Goal: Use online tool/utility: Use online tool/utility

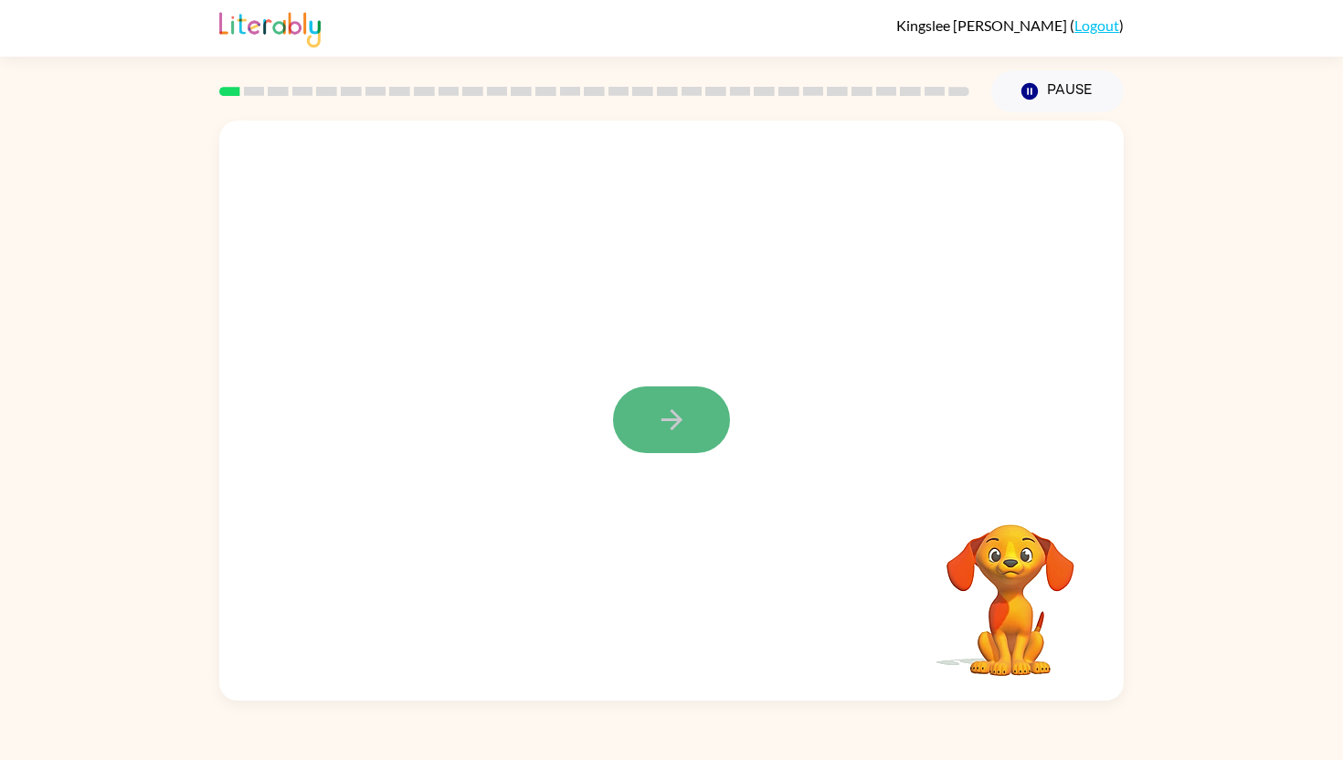
click at [696, 396] on button "button" at bounding box center [671, 419] width 117 height 67
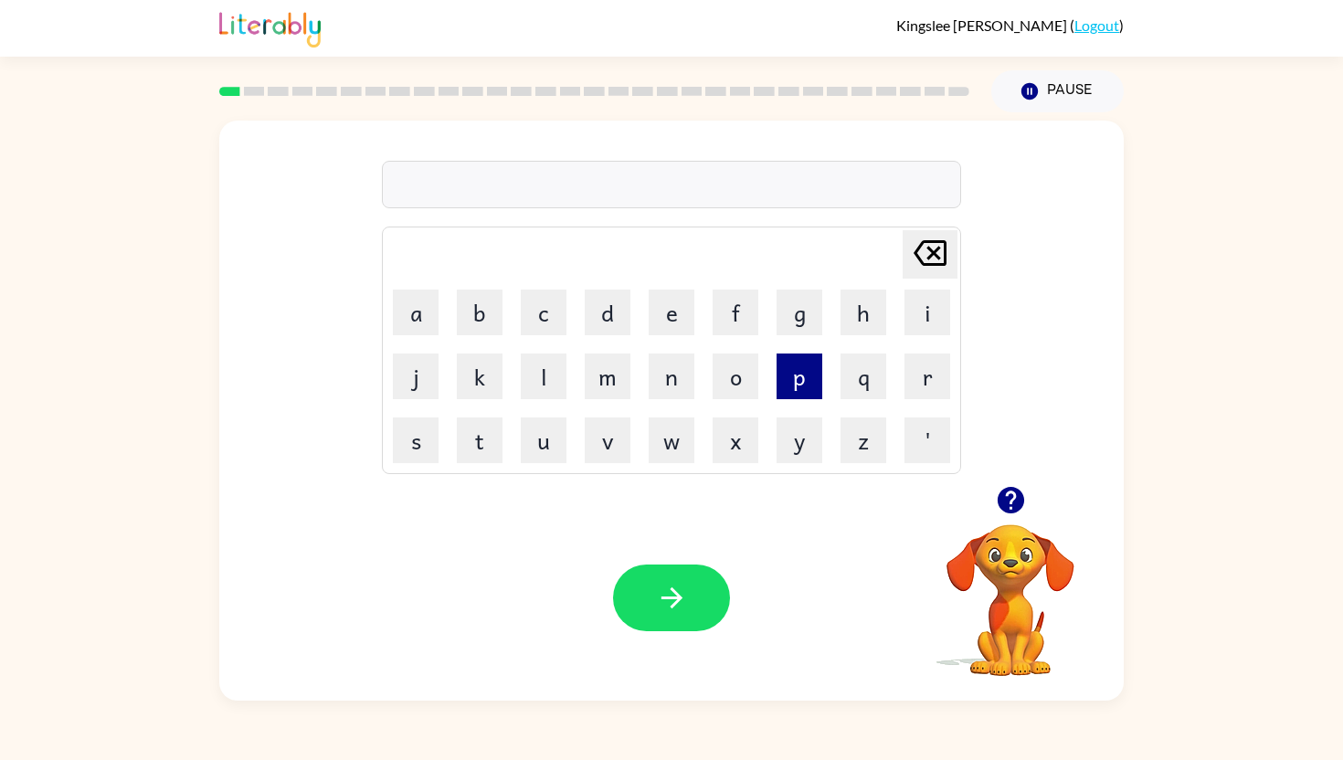
click at [807, 374] on button "p" at bounding box center [799, 377] width 46 height 46
click at [660, 314] on button "e" at bounding box center [672, 313] width 46 height 46
click at [933, 248] on icon "[PERSON_NAME] last character input" at bounding box center [930, 253] width 44 height 44
click at [923, 375] on button "r" at bounding box center [927, 377] width 46 height 46
click at [733, 304] on button "f" at bounding box center [735, 313] width 46 height 46
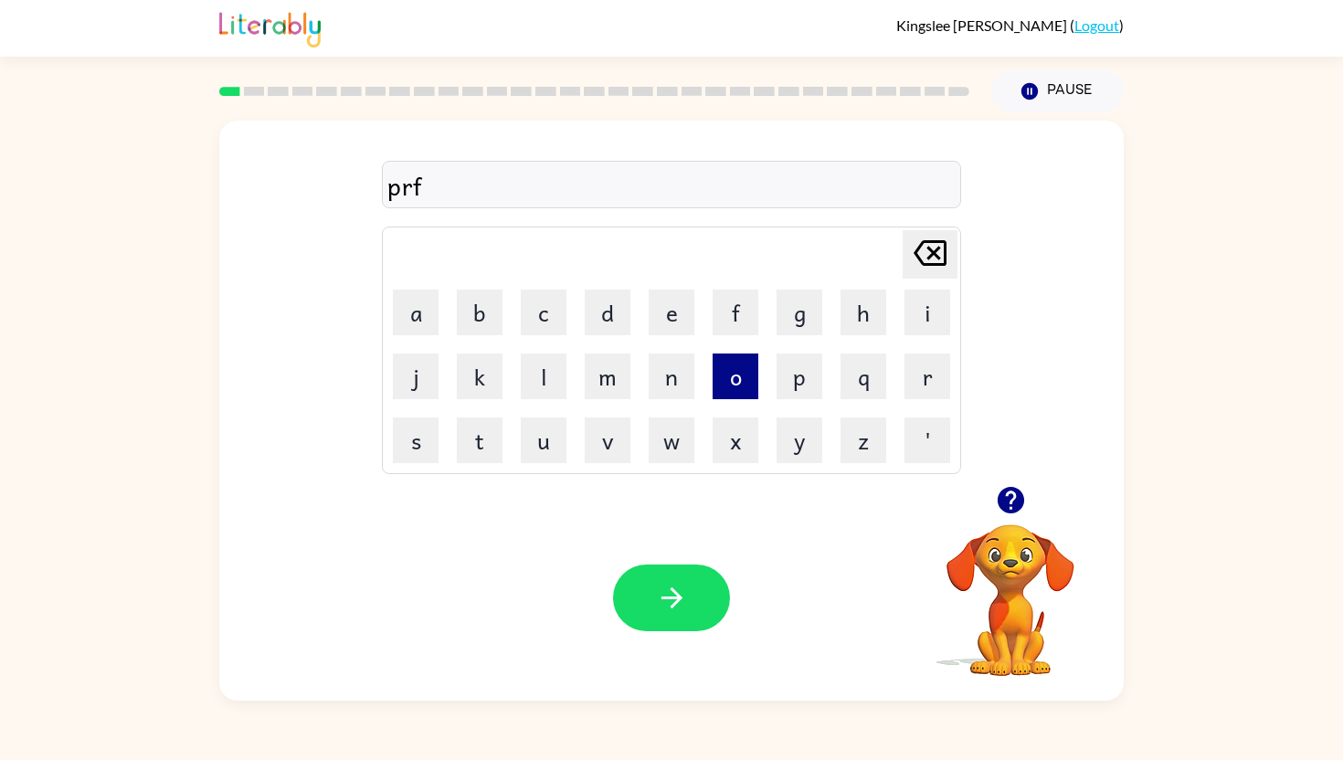
click at [742, 377] on button "o" at bounding box center [735, 377] width 46 height 46
click at [937, 383] on button "r" at bounding box center [927, 377] width 46 height 46
click at [601, 356] on button "m" at bounding box center [608, 377] width 46 height 46
click at [626, 586] on button "button" at bounding box center [671, 598] width 117 height 67
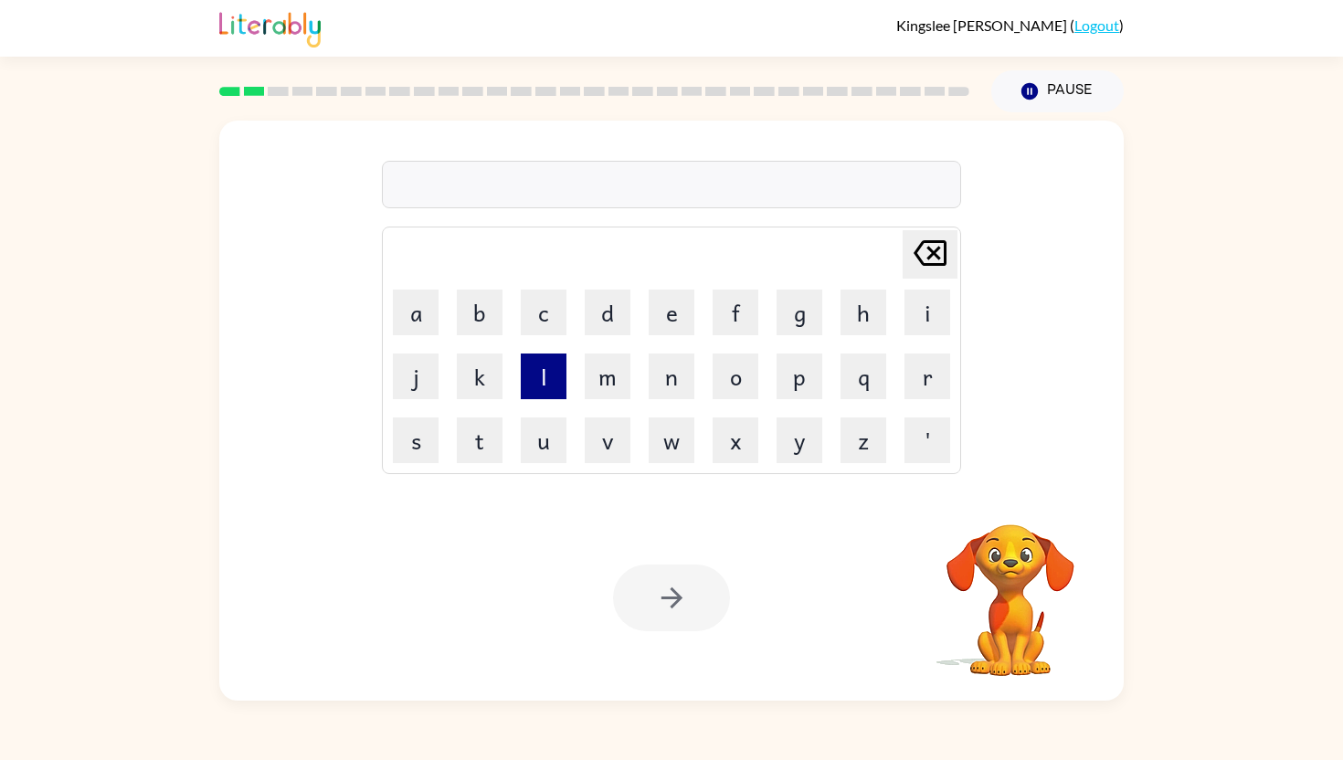
click at [542, 365] on button "l" at bounding box center [544, 377] width 46 height 46
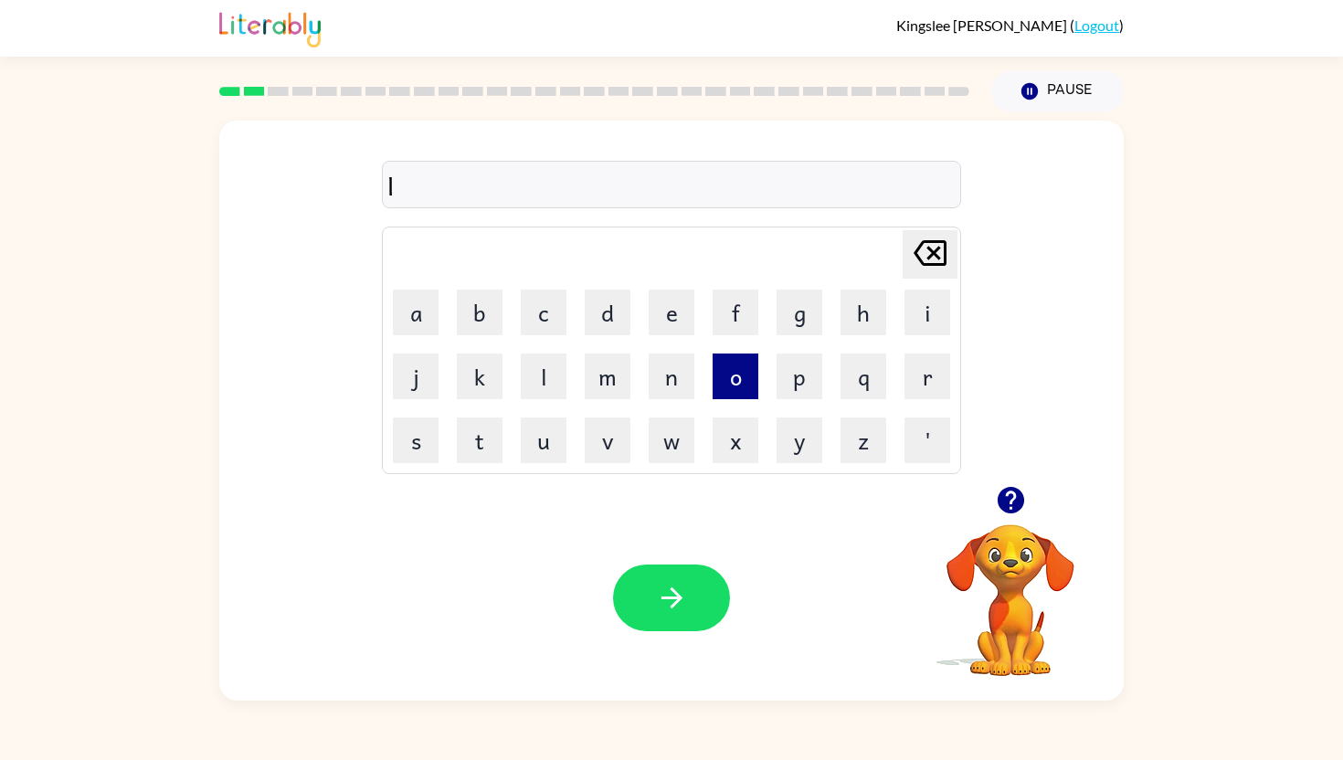
click at [728, 380] on button "o" at bounding box center [735, 377] width 46 height 46
click at [541, 433] on button "u" at bounding box center [544, 440] width 46 height 46
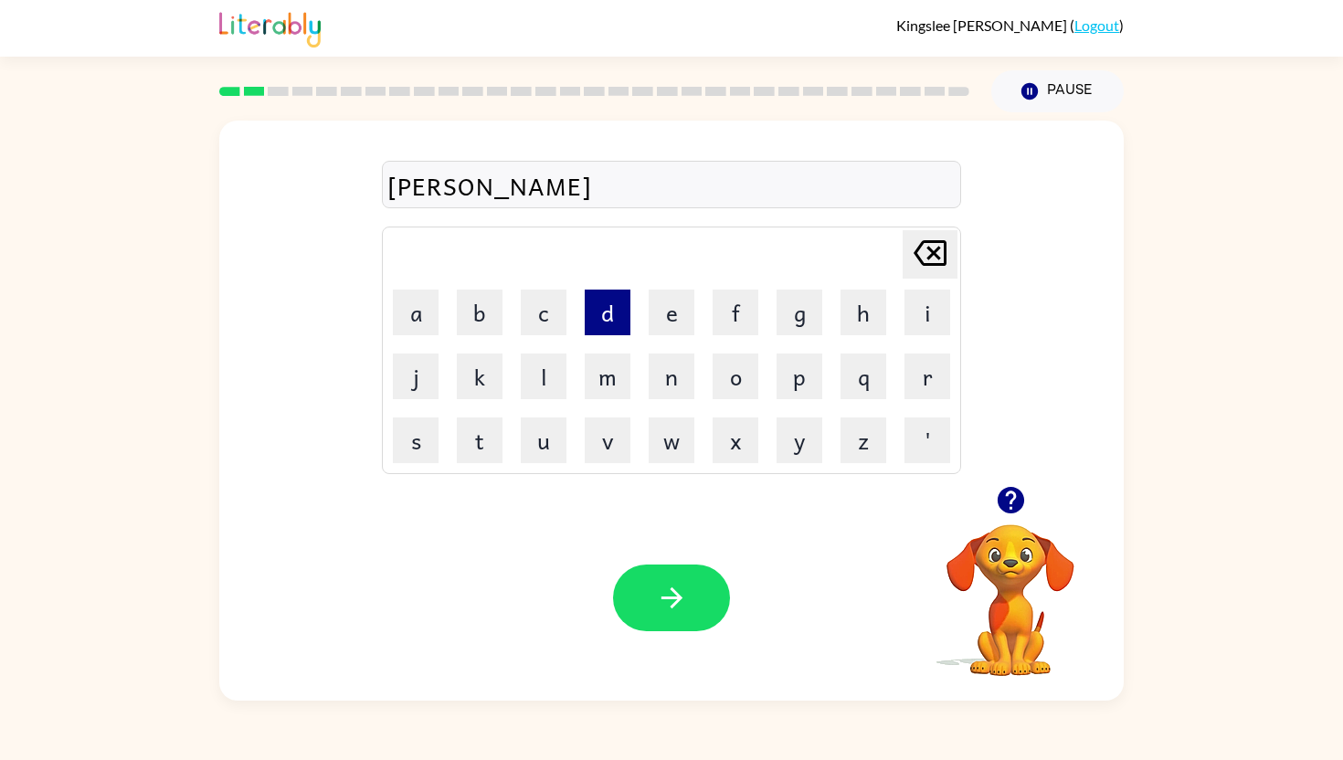
click at [610, 318] on button "d" at bounding box center [608, 313] width 46 height 46
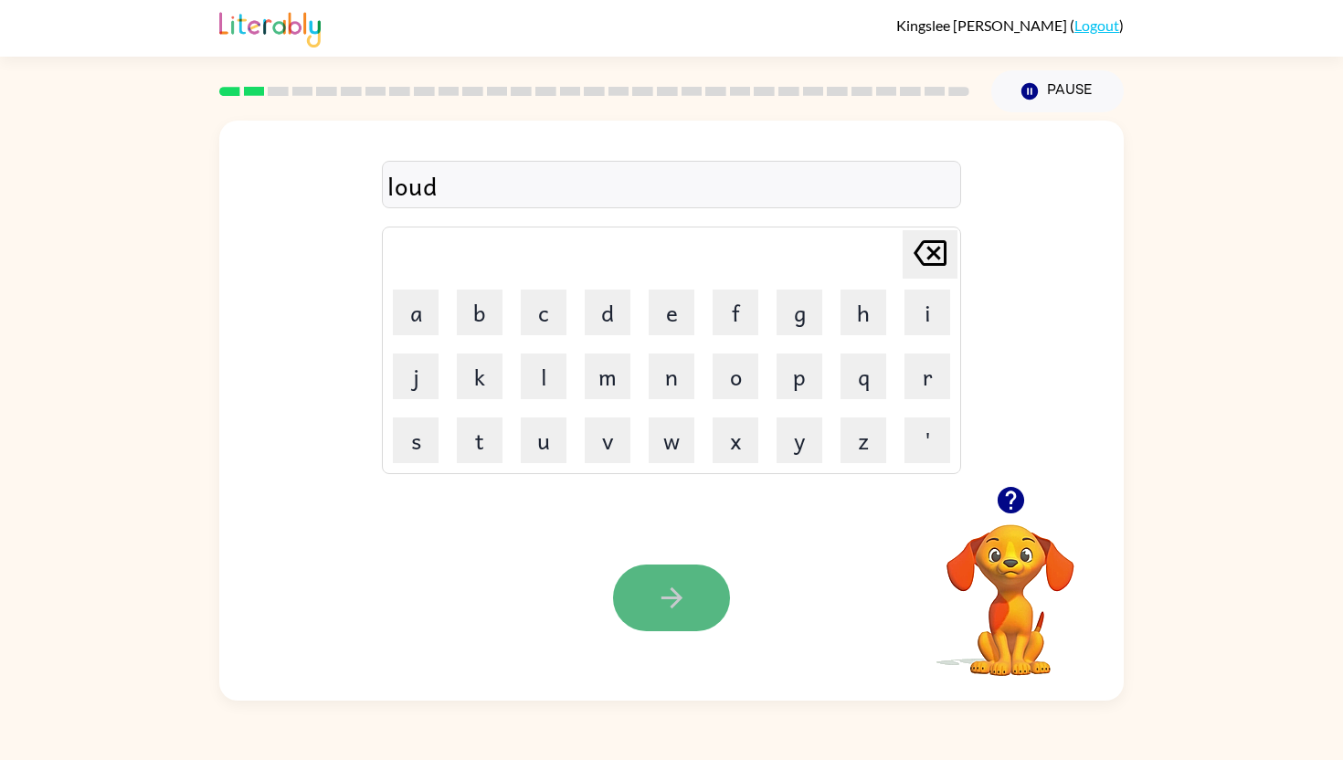
click at [675, 607] on icon "button" at bounding box center [672, 598] width 32 height 32
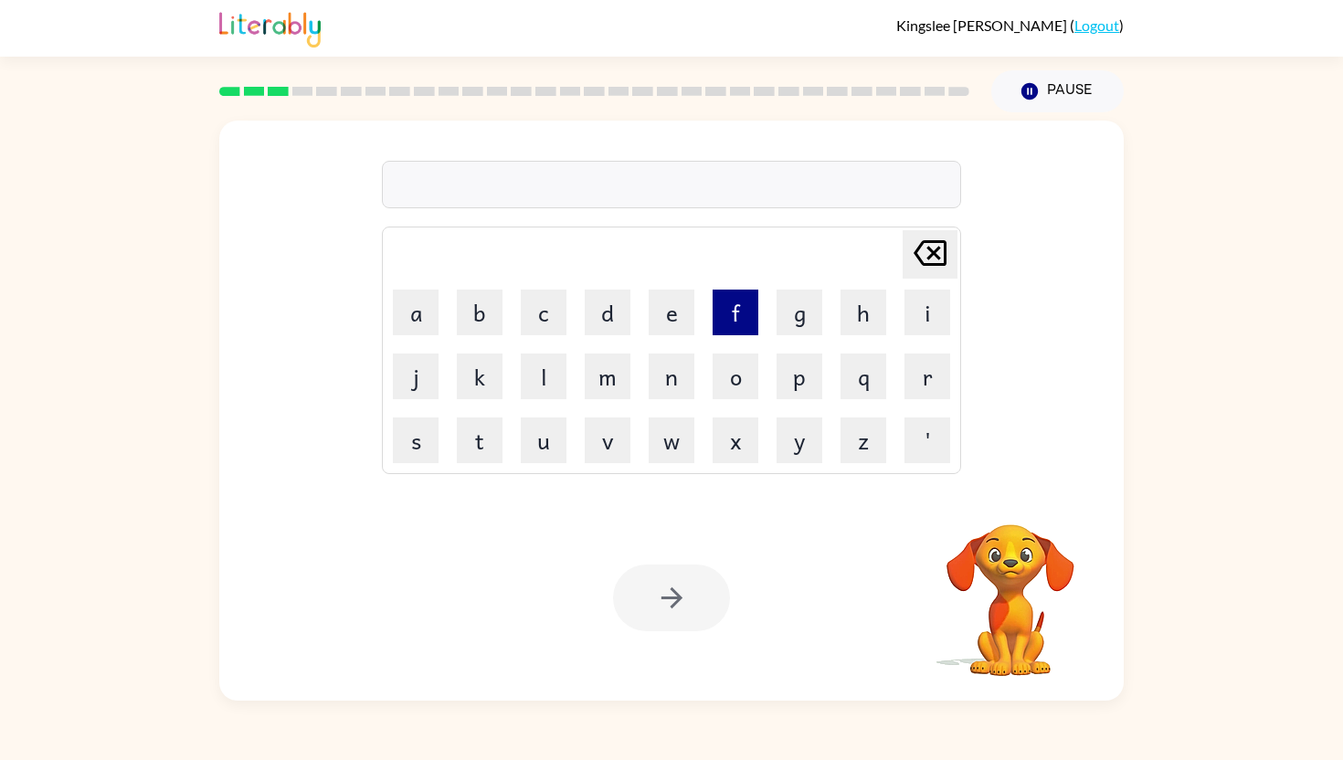
click at [722, 307] on button "f" at bounding box center [735, 313] width 46 height 46
click at [919, 296] on button "i" at bounding box center [927, 313] width 46 height 46
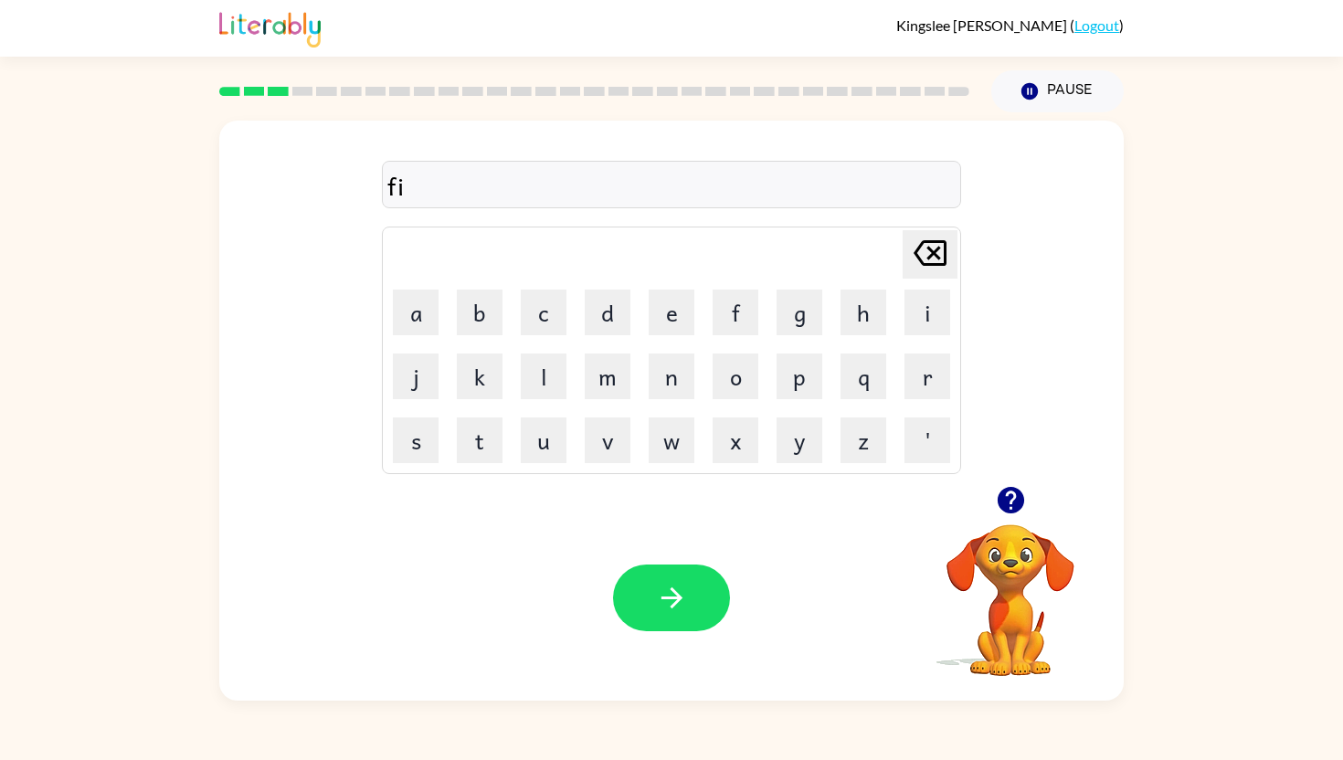
drag, startPoint x: 920, startPoint y: 376, endPoint x: 702, endPoint y: 334, distance: 221.4
click at [920, 376] on button "r" at bounding box center [927, 377] width 46 height 46
click at [665, 328] on button "e" at bounding box center [672, 313] width 46 height 46
click at [470, 174] on div "fire" at bounding box center [671, 185] width 568 height 38
drag, startPoint x: 432, startPoint y: 187, endPoint x: 484, endPoint y: 182, distance: 52.4
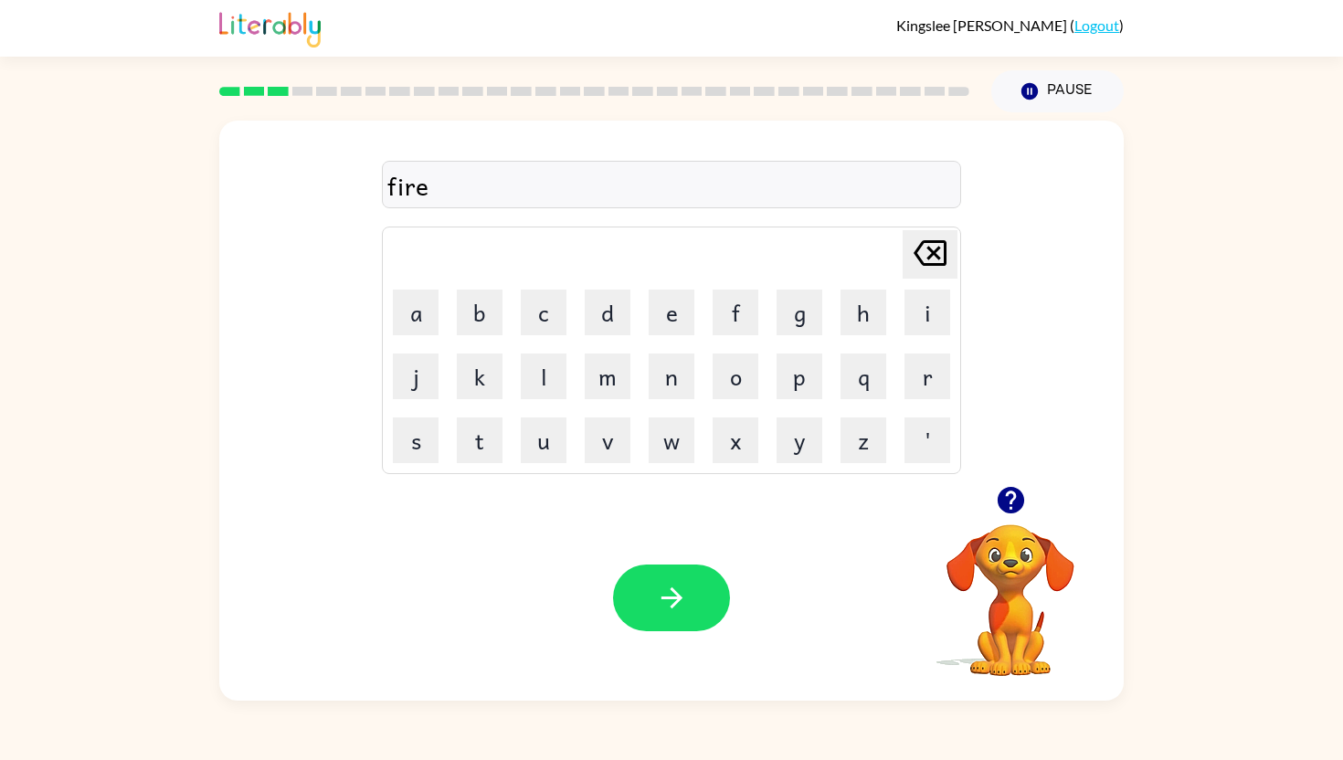
click at [470, 182] on div "fire" at bounding box center [671, 185] width 568 height 38
click at [675, 577] on button "button" at bounding box center [671, 598] width 117 height 67
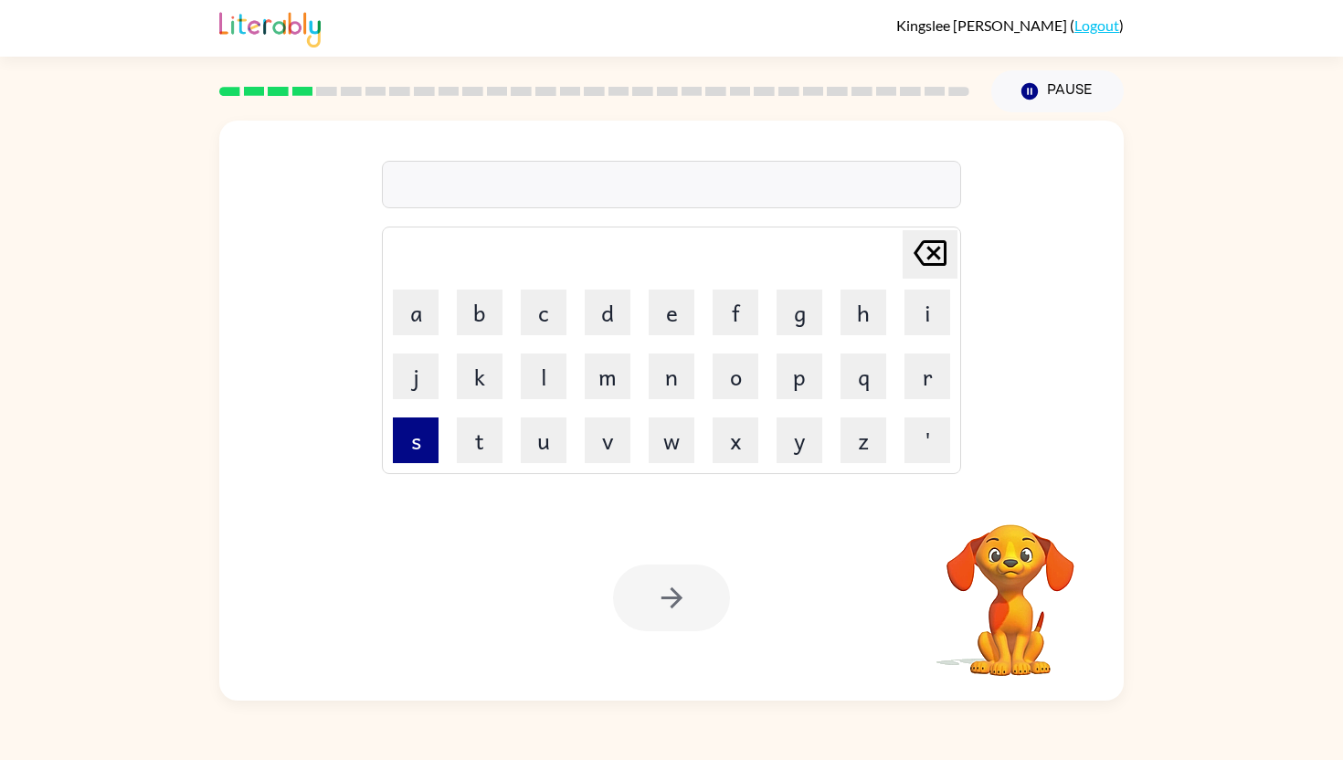
click at [411, 439] on button "s" at bounding box center [416, 440] width 46 height 46
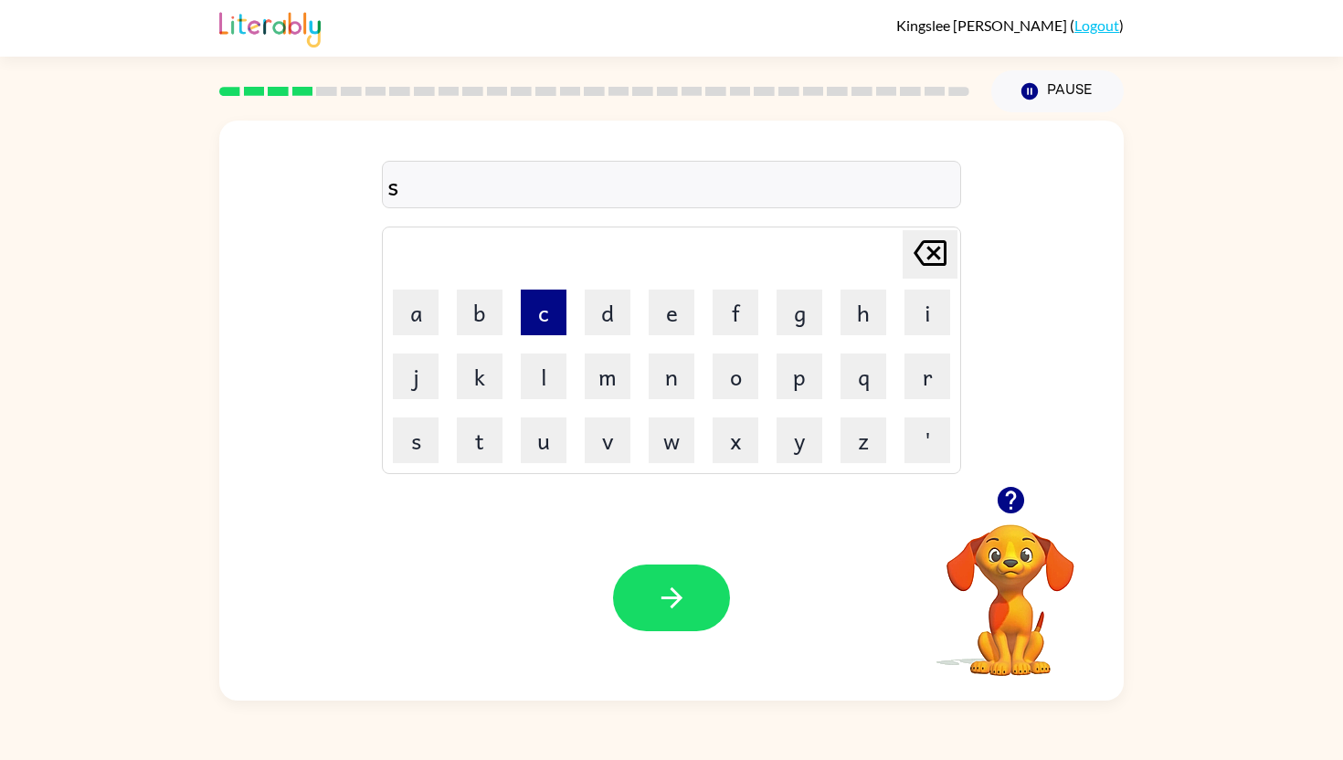
click at [533, 303] on button "c" at bounding box center [544, 313] width 46 height 46
click at [541, 440] on button "u" at bounding box center [544, 440] width 46 height 46
click at [678, 306] on button "e" at bounding box center [672, 313] width 46 height 46
click at [659, 571] on button "button" at bounding box center [671, 598] width 117 height 67
click at [549, 431] on button "u" at bounding box center [544, 440] width 46 height 46
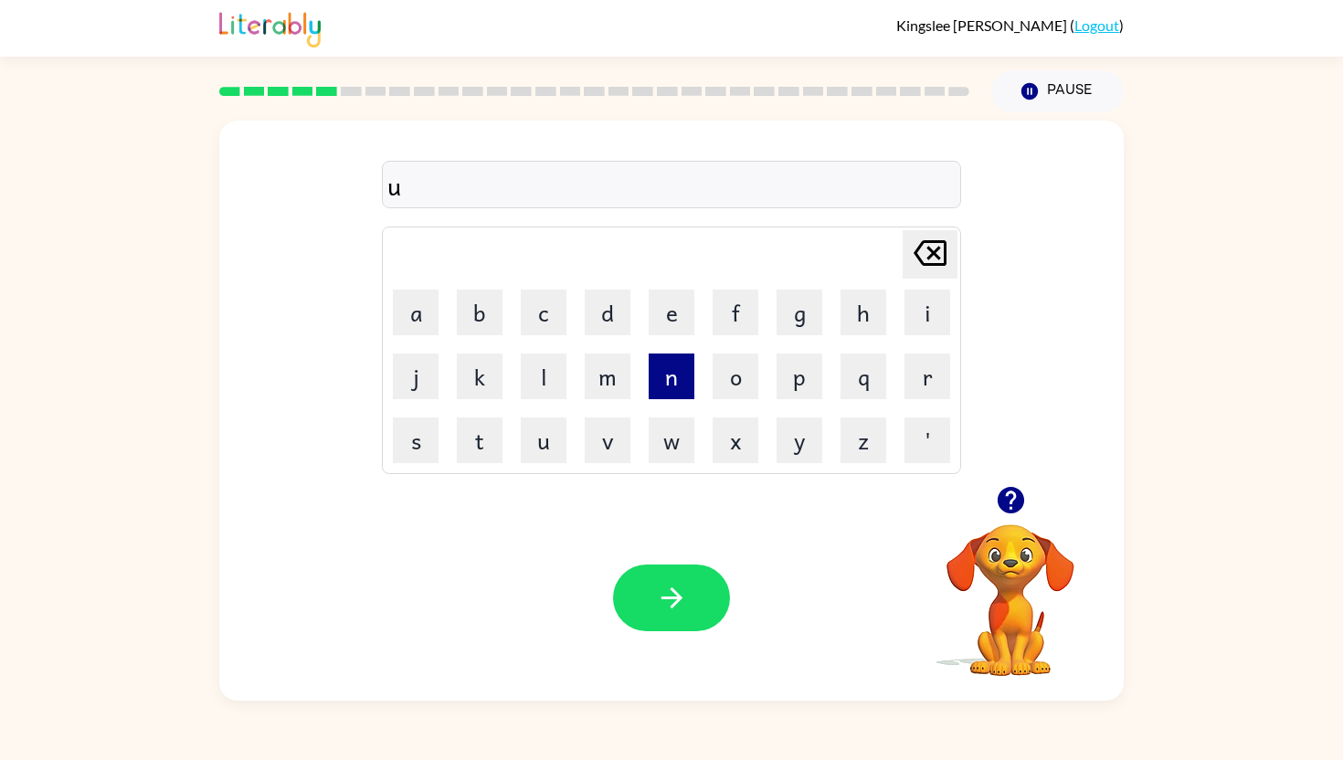
click at [664, 373] on button "n" at bounding box center [672, 377] width 46 height 46
click at [929, 302] on button "i" at bounding box center [927, 313] width 46 height 46
click at [434, 448] on button "s" at bounding box center [416, 440] width 46 height 46
click at [686, 605] on icon "button" at bounding box center [672, 598] width 32 height 32
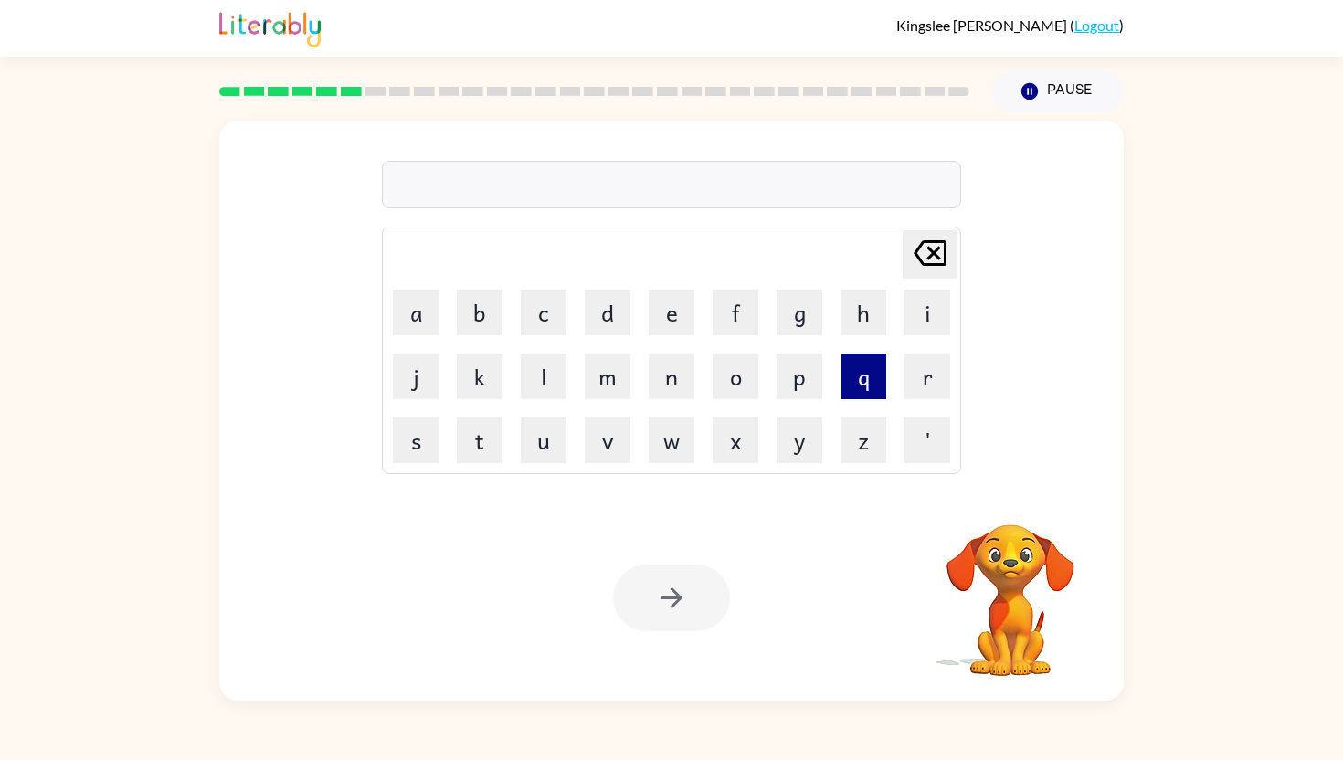
drag, startPoint x: 934, startPoint y: 381, endPoint x: 850, endPoint y: 377, distance: 85.0
click at [928, 381] on button "r" at bounding box center [927, 377] width 46 height 46
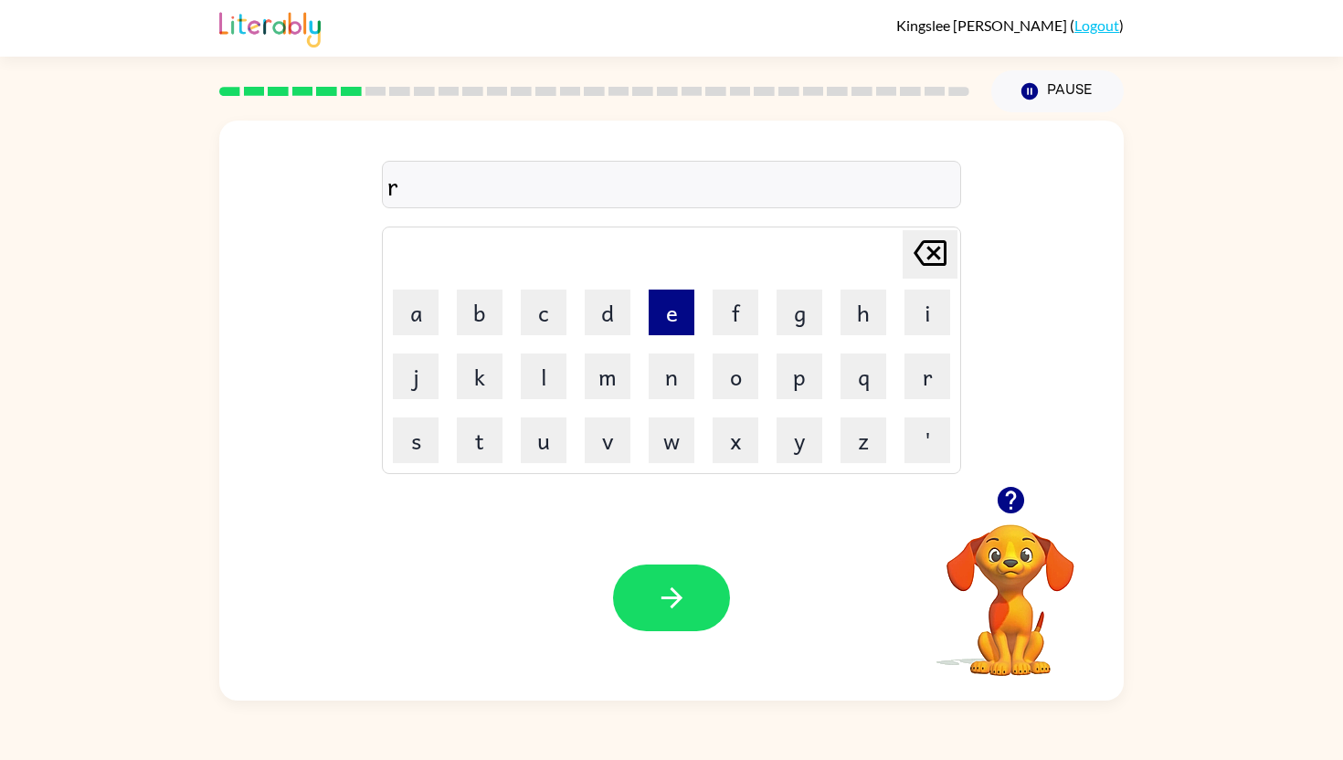
click at [680, 312] on button "e" at bounding box center [672, 313] width 46 height 46
click at [932, 306] on button "i" at bounding box center [927, 313] width 46 height 46
click at [608, 380] on button "m" at bounding box center [608, 377] width 46 height 46
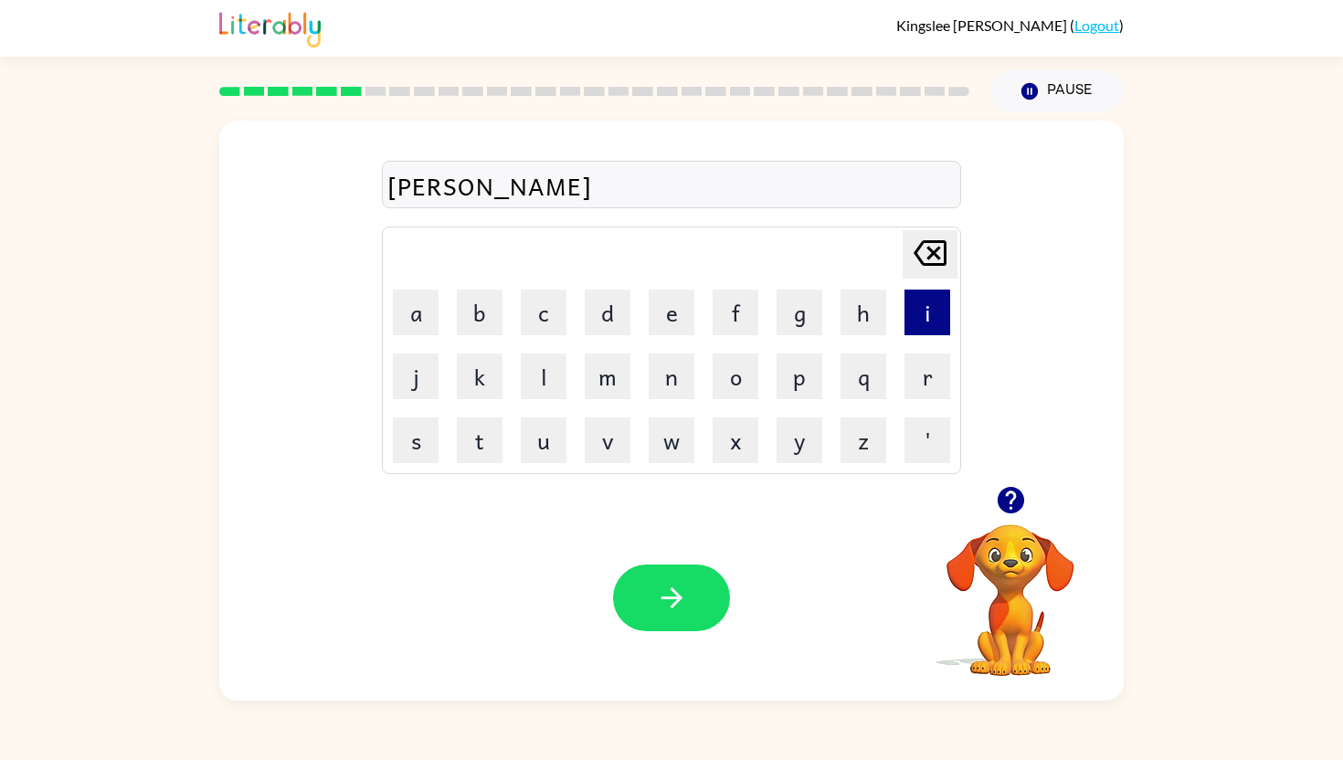
click at [933, 316] on button "i" at bounding box center [927, 313] width 46 height 46
drag, startPoint x: 660, startPoint y: 386, endPoint x: 631, endPoint y: 386, distance: 29.2
click at [660, 386] on button "n" at bounding box center [672, 377] width 46 height 46
click at [602, 302] on button "d" at bounding box center [608, 313] width 46 height 46
click at [943, 241] on icon at bounding box center [929, 253] width 33 height 26
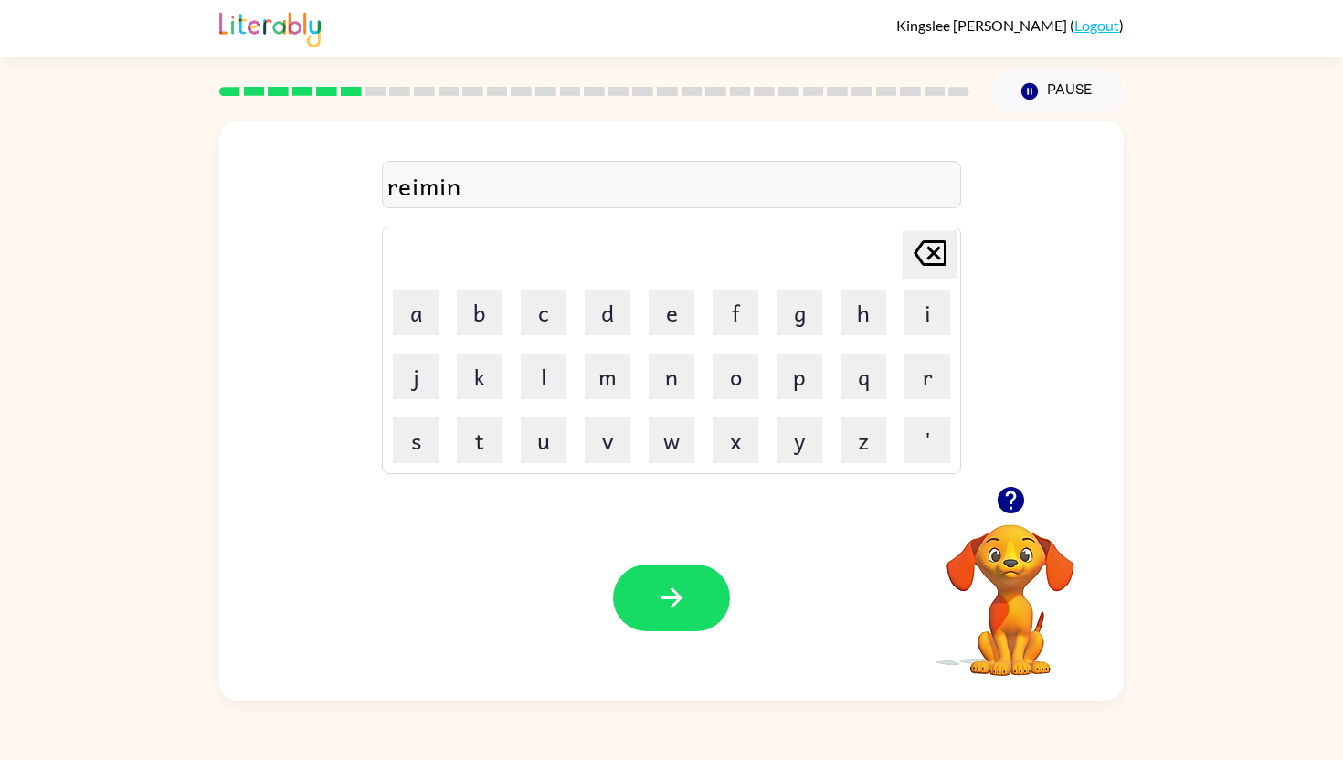
click at [943, 241] on icon at bounding box center [929, 253] width 33 height 26
click at [600, 359] on button "m" at bounding box center [608, 377] width 46 height 46
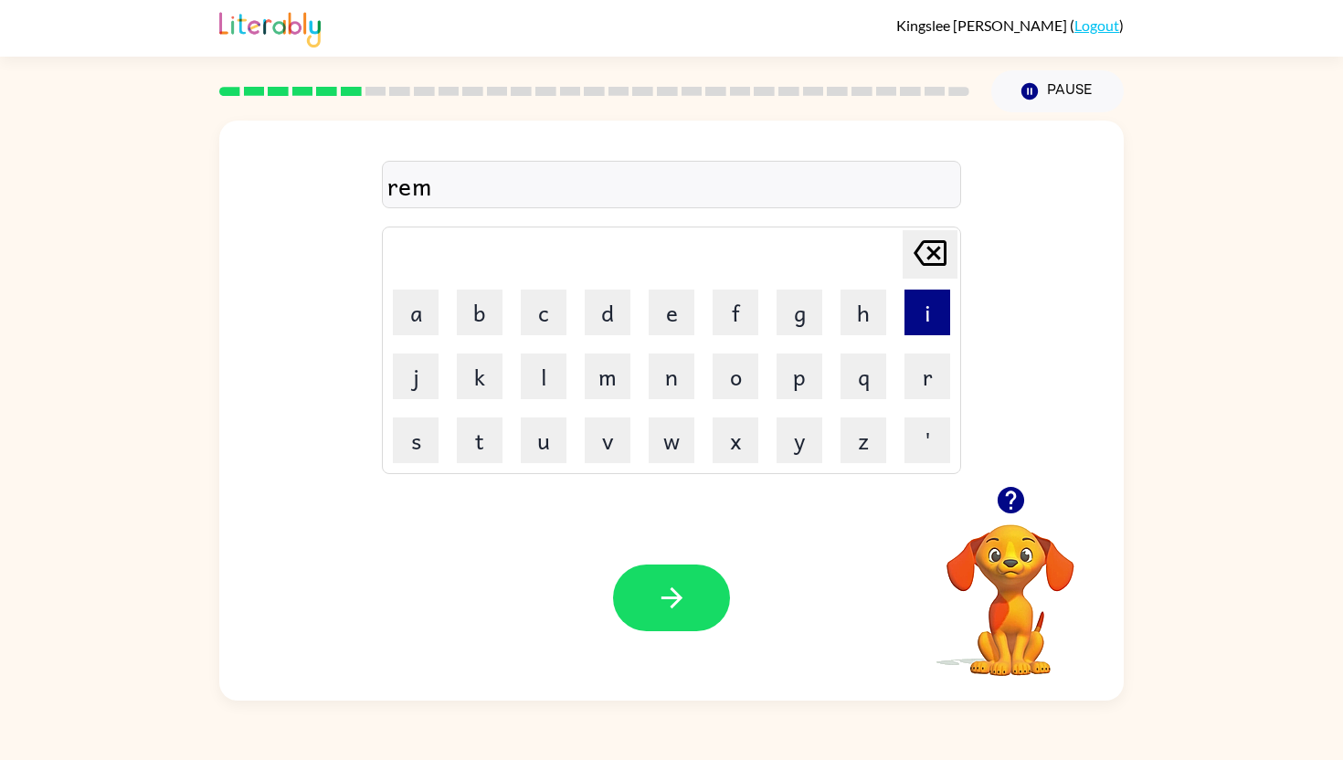
click at [913, 301] on button "i" at bounding box center [927, 313] width 46 height 46
click at [666, 383] on button "n" at bounding box center [672, 377] width 46 height 46
click at [597, 315] on button "d" at bounding box center [608, 313] width 46 height 46
click at [624, 586] on button "button" at bounding box center [671, 598] width 117 height 67
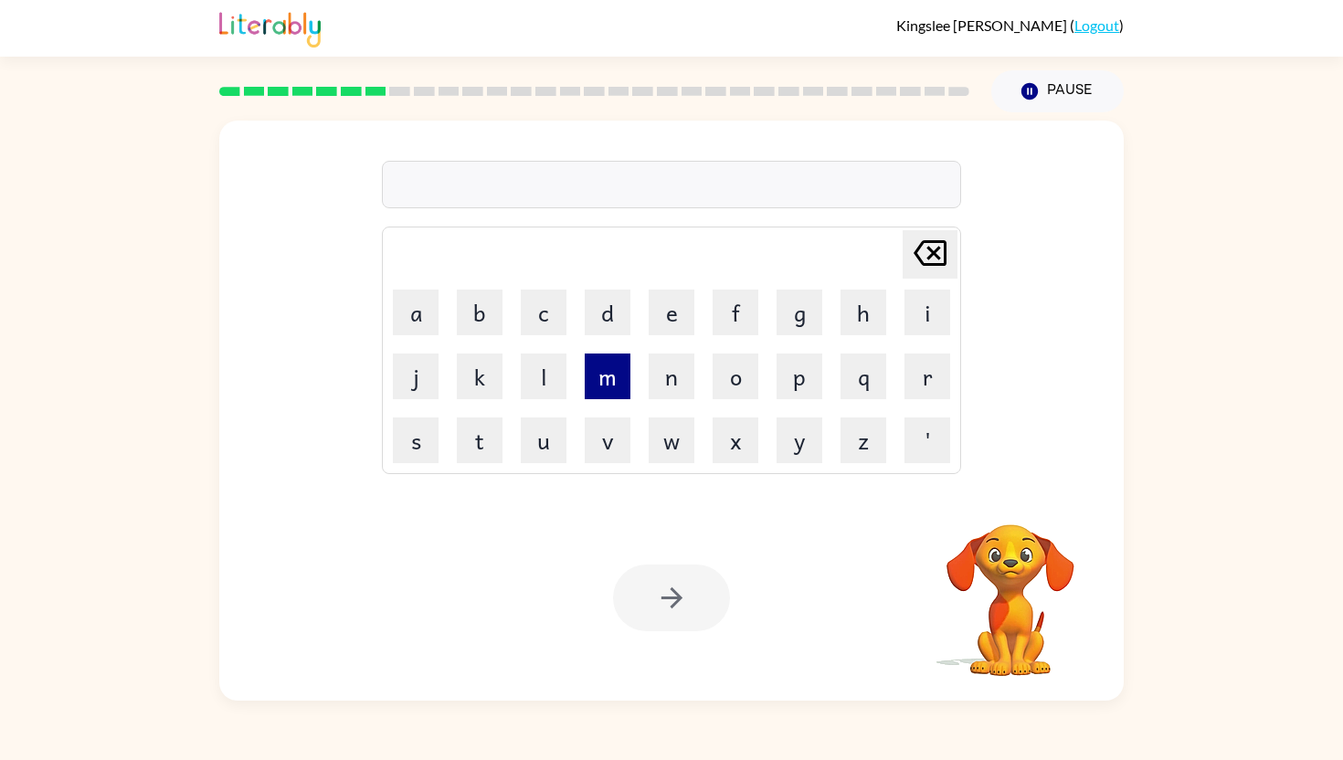
click at [598, 377] on button "m" at bounding box center [608, 377] width 46 height 46
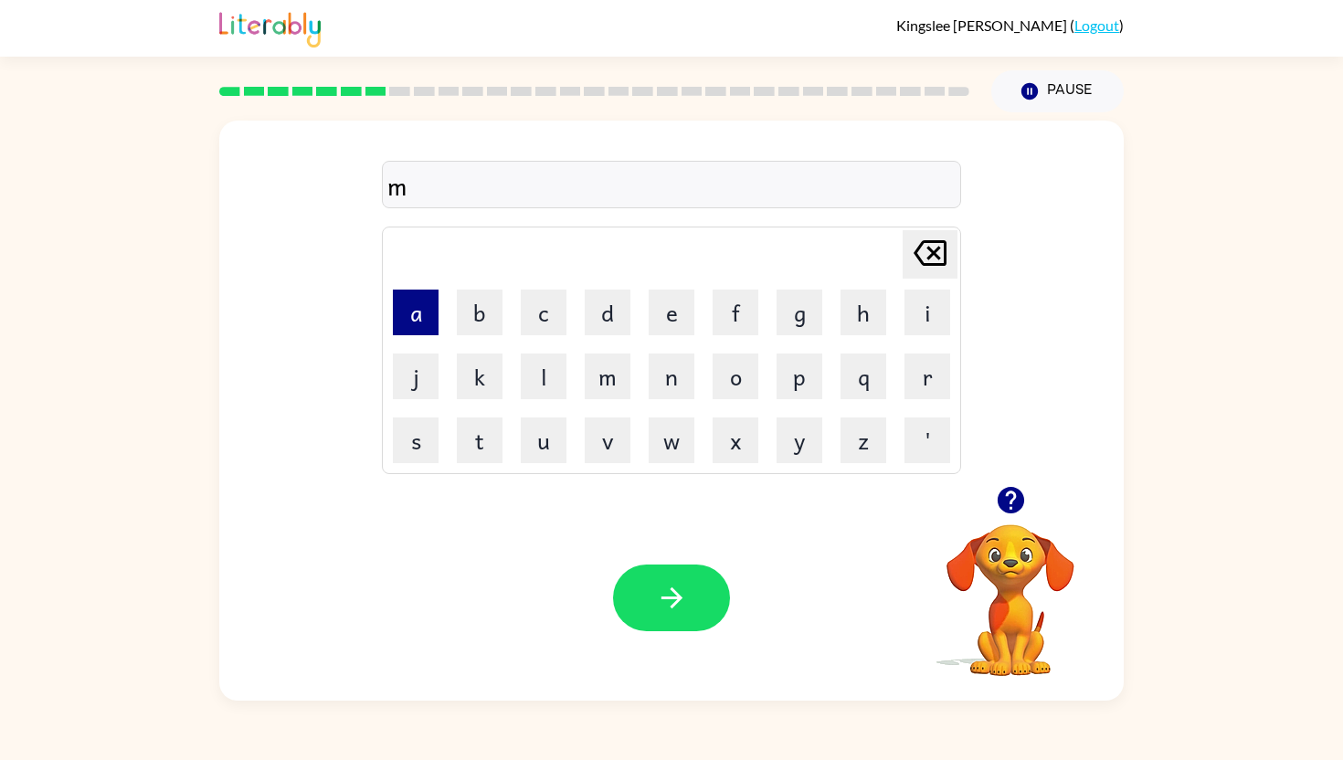
click at [421, 318] on button "a" at bounding box center [416, 313] width 46 height 46
click at [807, 375] on button "p" at bounding box center [799, 377] width 46 height 46
click at [548, 394] on button "l" at bounding box center [544, 377] width 46 height 46
click at [673, 330] on button "e" at bounding box center [672, 313] width 46 height 46
click at [663, 590] on icon "button" at bounding box center [672, 598] width 32 height 32
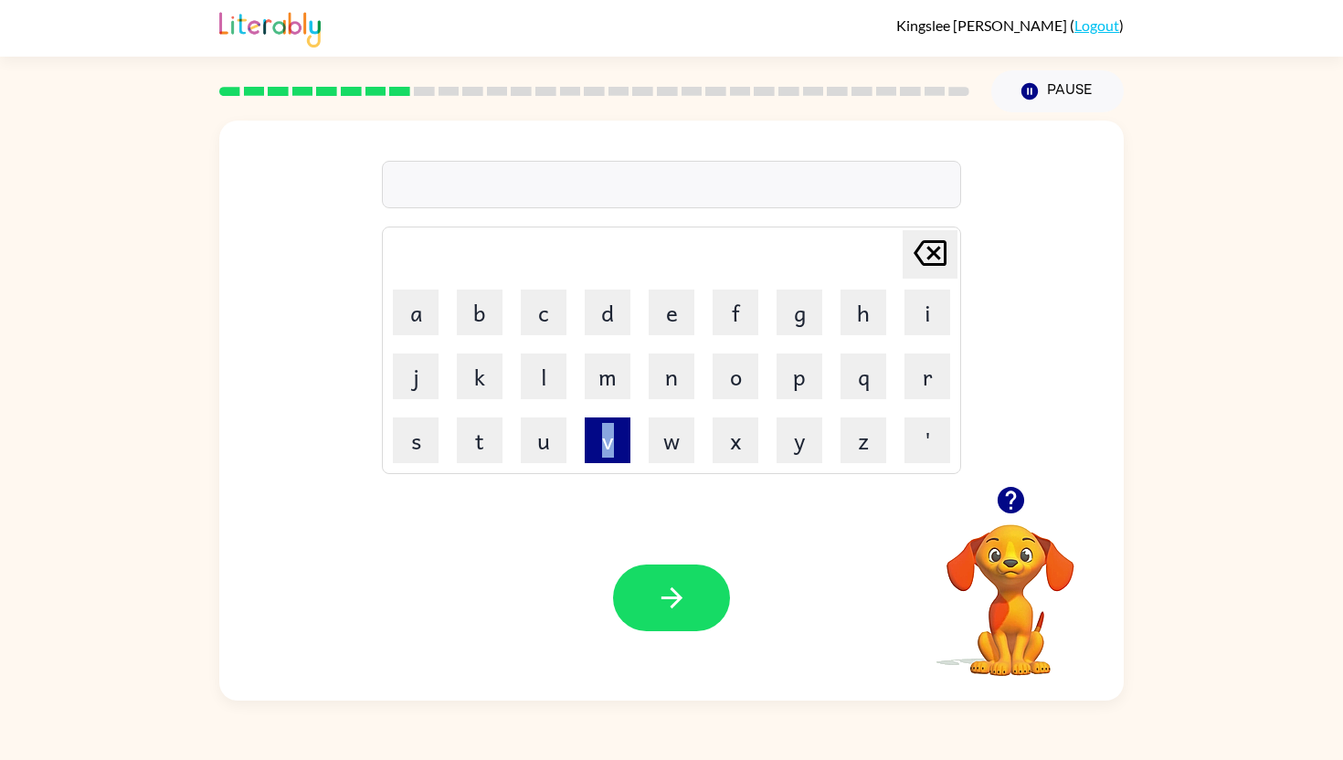
click at [615, 440] on button "v" at bounding box center [608, 440] width 46 height 46
click at [912, 314] on button "i" at bounding box center [927, 313] width 46 height 46
click at [610, 457] on button "v" at bounding box center [608, 440] width 46 height 46
click at [483, 328] on button "b" at bounding box center [480, 313] width 46 height 46
click at [555, 387] on button "l" at bounding box center [544, 377] width 46 height 46
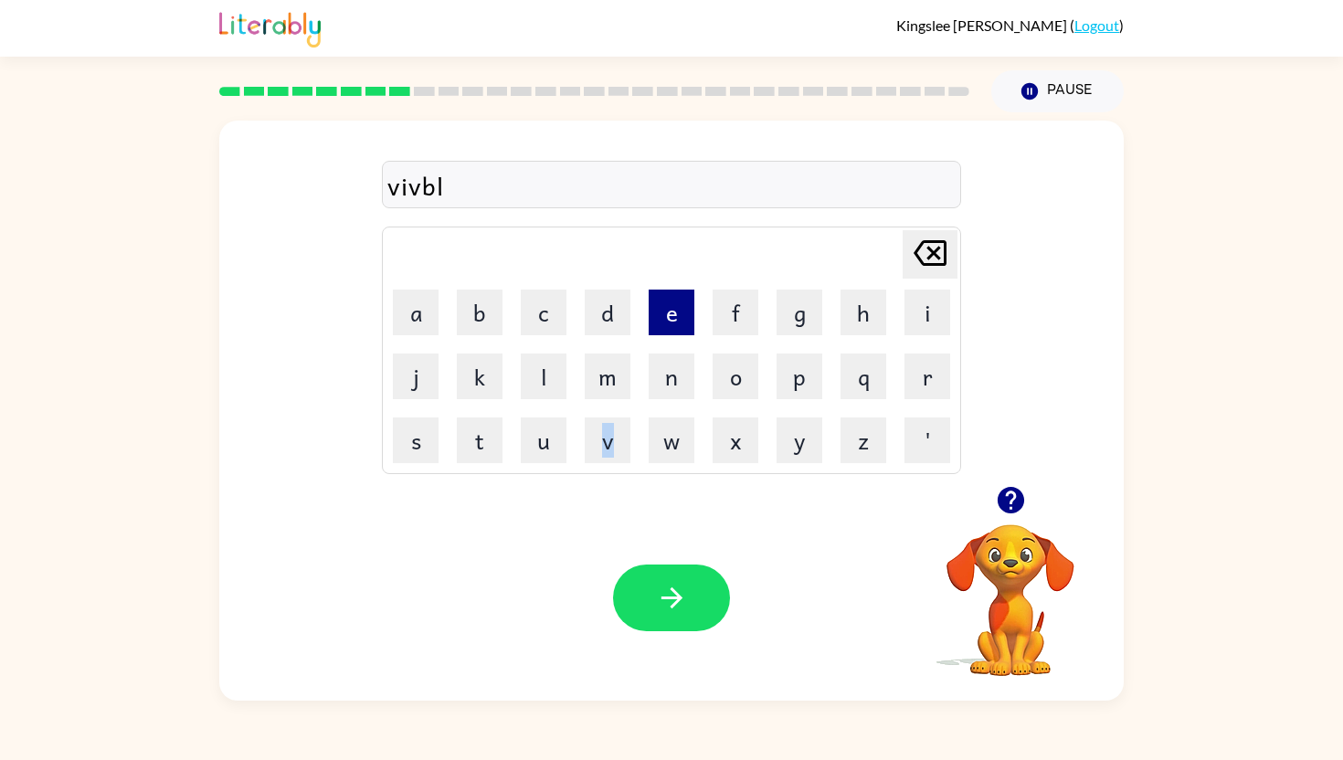
click at [684, 326] on button "e" at bounding box center [672, 313] width 46 height 46
click at [651, 570] on button "button" at bounding box center [671, 598] width 117 height 67
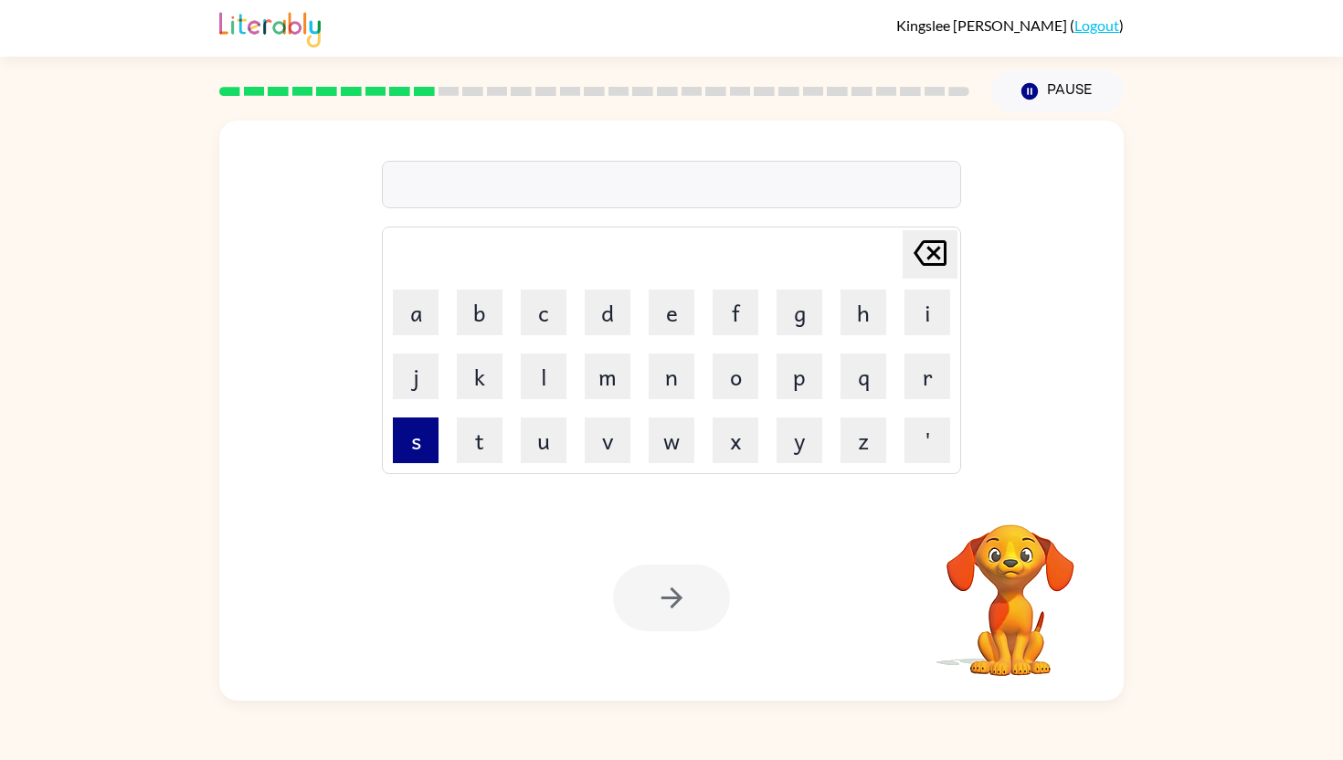
click at [415, 442] on button "s" at bounding box center [416, 440] width 46 height 46
click at [470, 448] on button "t" at bounding box center [480, 440] width 46 height 46
click at [418, 302] on button "a" at bounding box center [416, 313] width 46 height 46
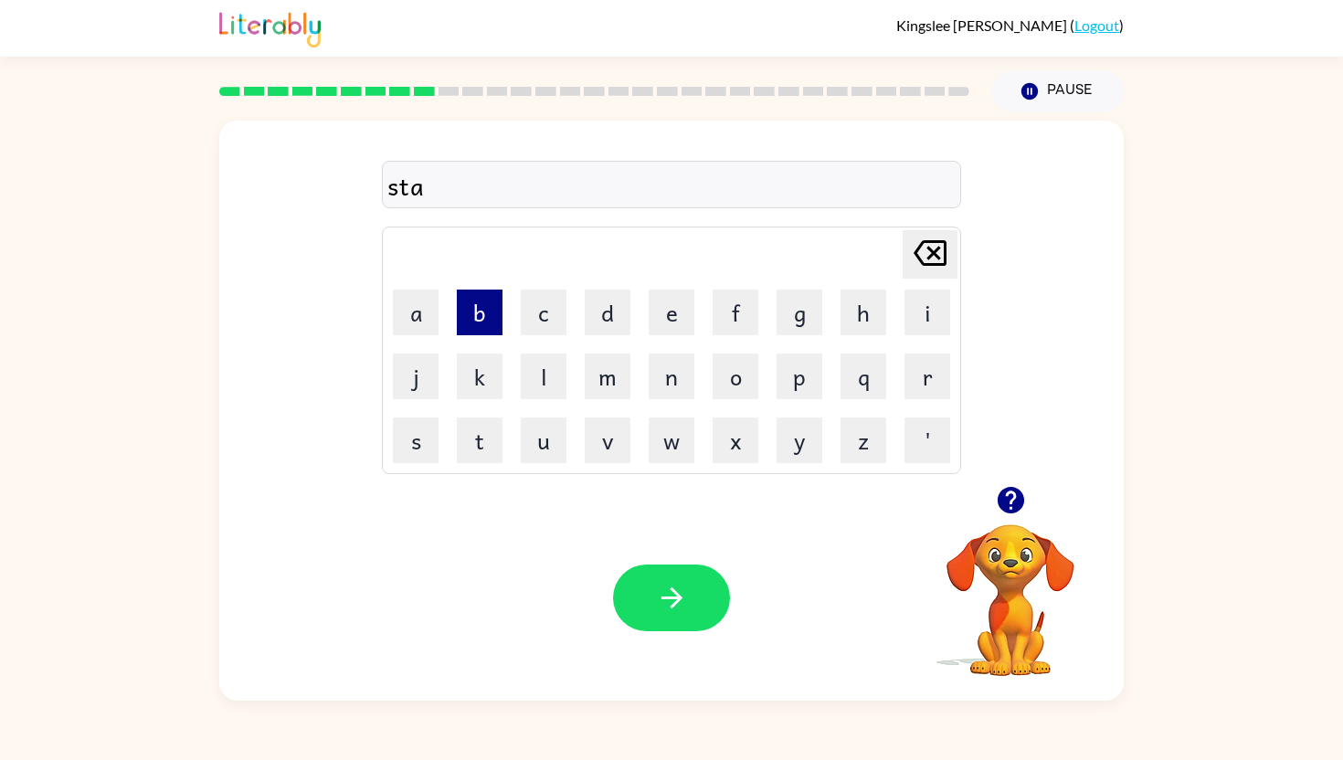
click at [476, 307] on button "b" at bounding box center [480, 313] width 46 height 46
click at [542, 374] on button "l" at bounding box center [544, 377] width 46 height 46
click at [671, 322] on button "e" at bounding box center [672, 313] width 46 height 46
click at [638, 609] on button "button" at bounding box center [671, 598] width 117 height 67
click at [938, 302] on button "i" at bounding box center [927, 313] width 46 height 46
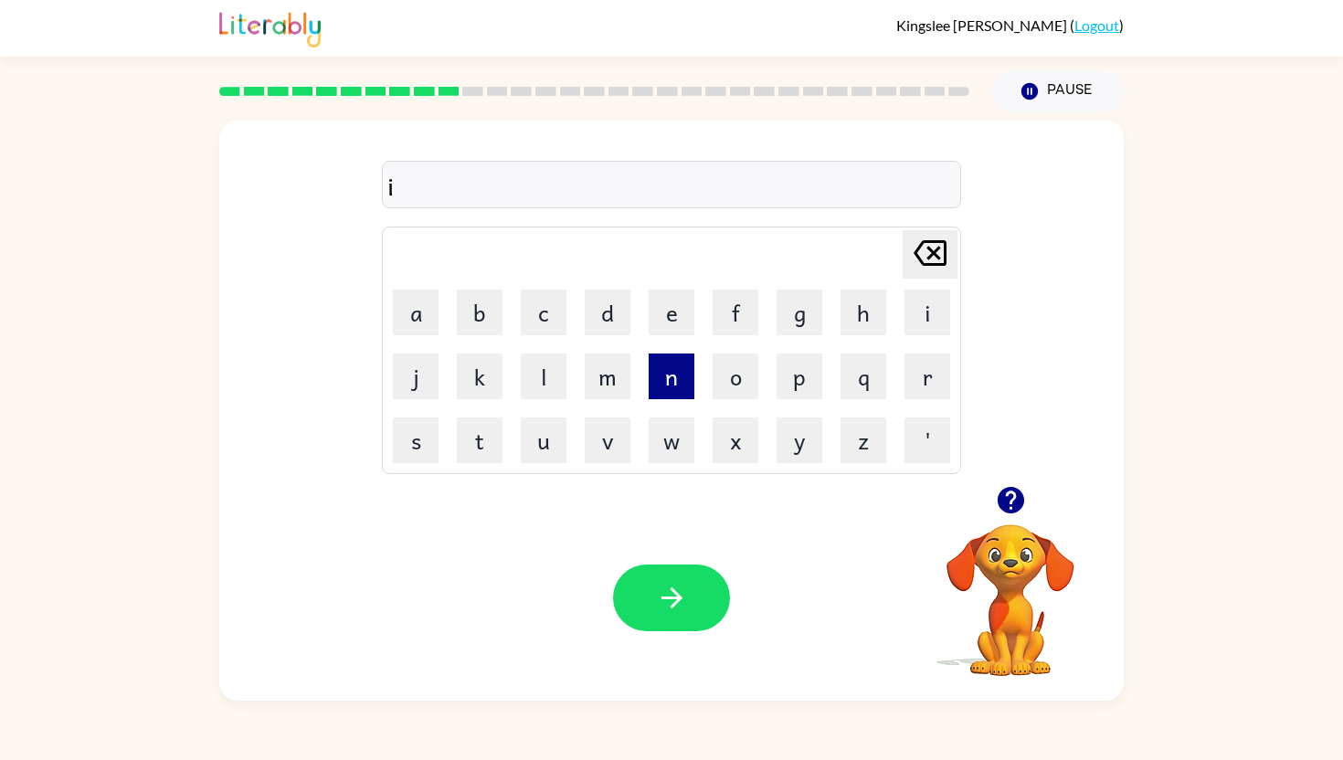
click at [670, 373] on button "n" at bounding box center [672, 377] width 46 height 46
click at [401, 438] on button "s" at bounding box center [416, 440] width 46 height 46
click at [662, 328] on button "e" at bounding box center [672, 313] width 46 height 46
click at [940, 375] on button "r" at bounding box center [927, 377] width 46 height 46
click at [494, 451] on button "t" at bounding box center [480, 440] width 46 height 46
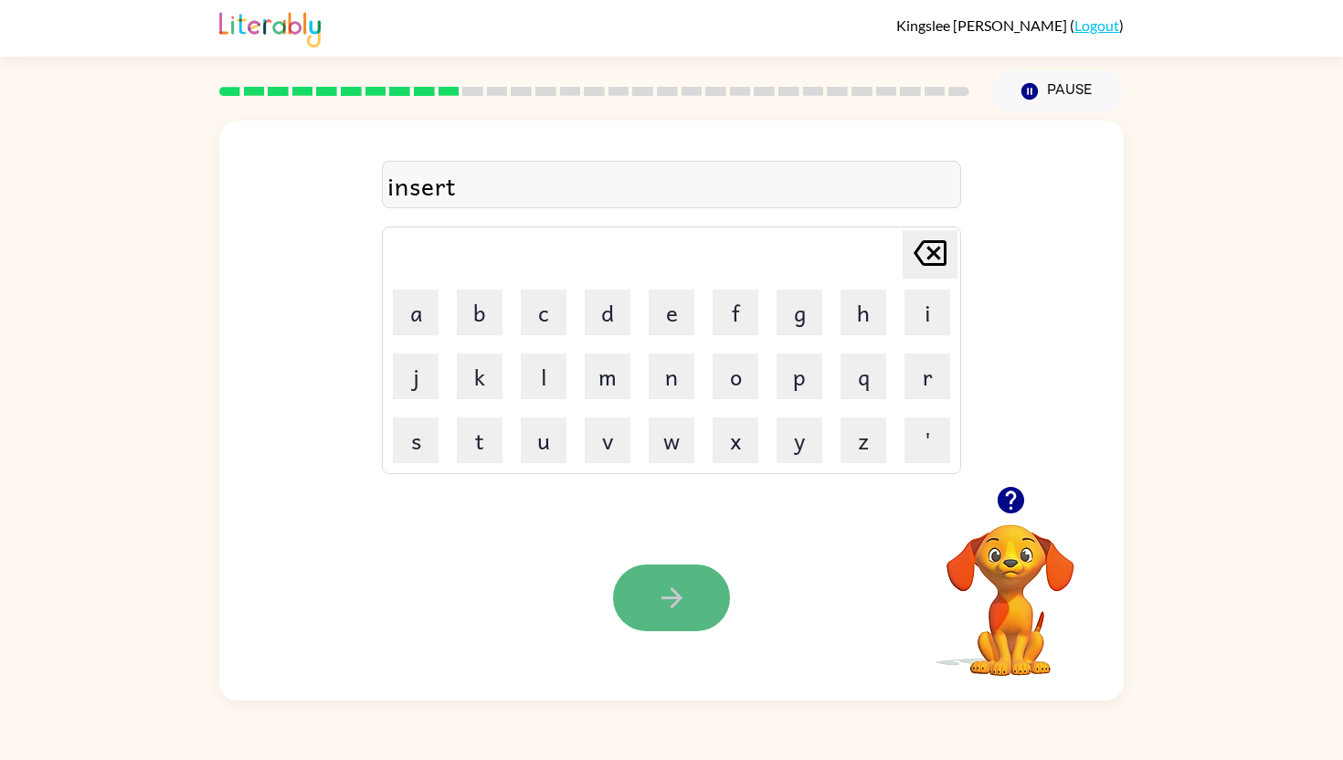
click at [646, 589] on button "button" at bounding box center [671, 598] width 117 height 67
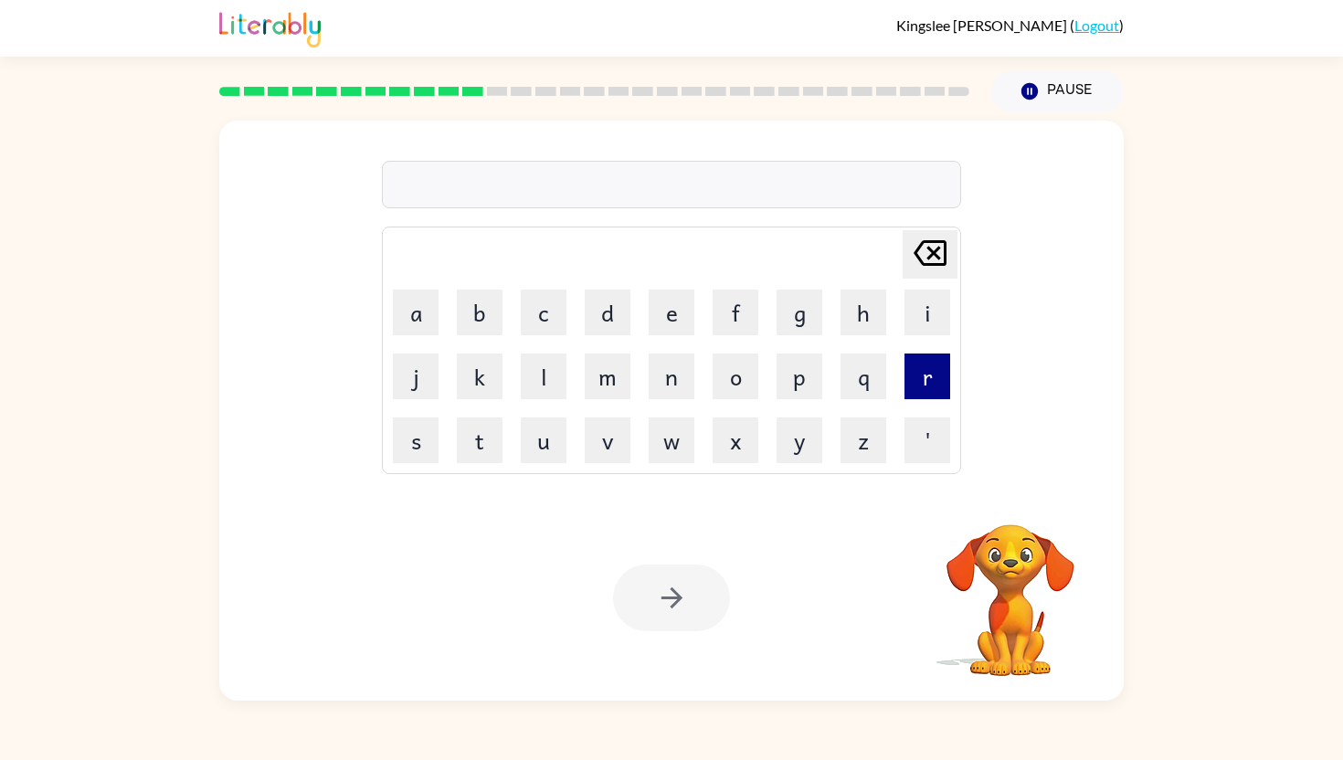
click at [923, 376] on button "r" at bounding box center [927, 377] width 46 height 46
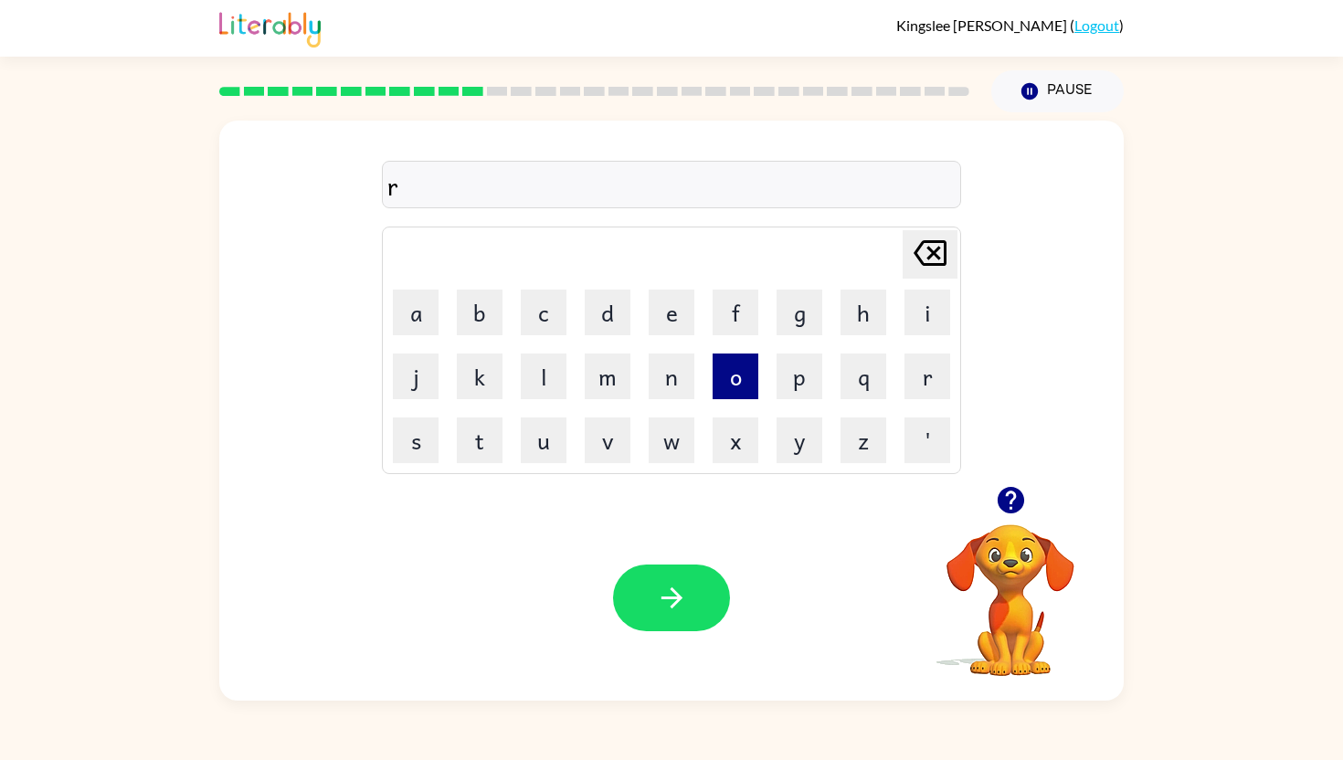
click at [733, 372] on button "o" at bounding box center [735, 377] width 46 height 46
click at [476, 308] on button "b" at bounding box center [480, 313] width 46 height 46
click at [670, 320] on button "e" at bounding box center [672, 313] width 46 height 46
click at [644, 588] on button "button" at bounding box center [671, 598] width 117 height 67
click at [608, 433] on button "v" at bounding box center [608, 440] width 46 height 46
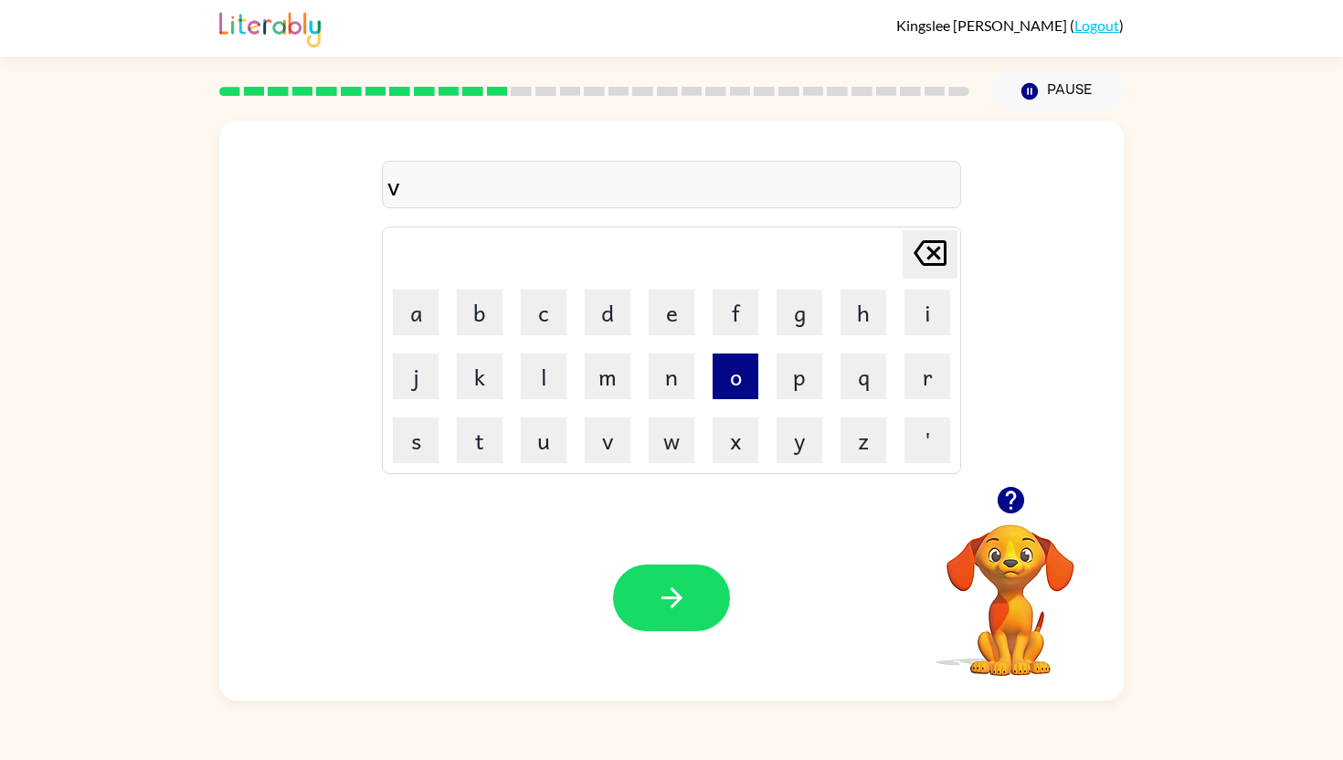
click at [732, 385] on button "o" at bounding box center [735, 377] width 46 height 46
click at [535, 368] on button "l" at bounding box center [544, 377] width 46 height 46
click at [589, 375] on button "m" at bounding box center [608, 377] width 46 height 46
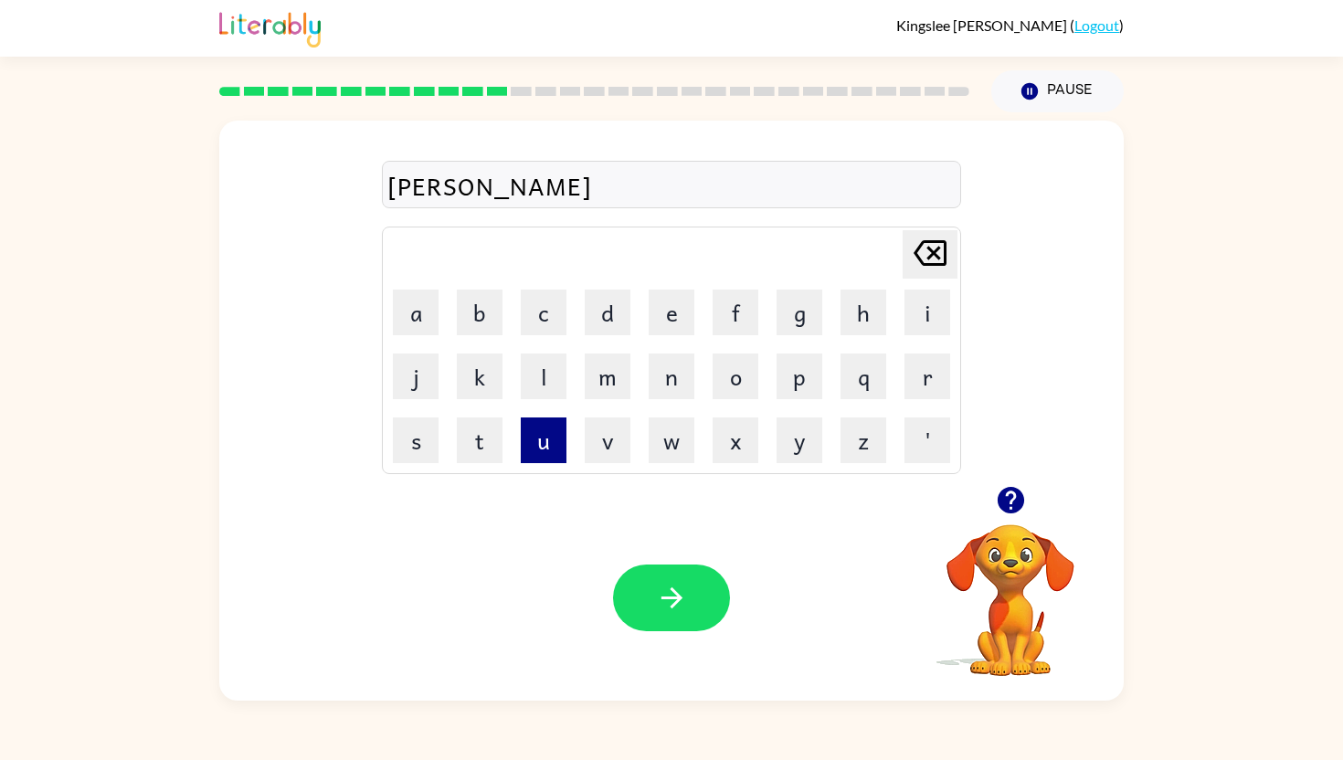
click at [555, 427] on button "u" at bounding box center [544, 440] width 46 height 46
click at [659, 308] on button "e" at bounding box center [672, 313] width 46 height 46
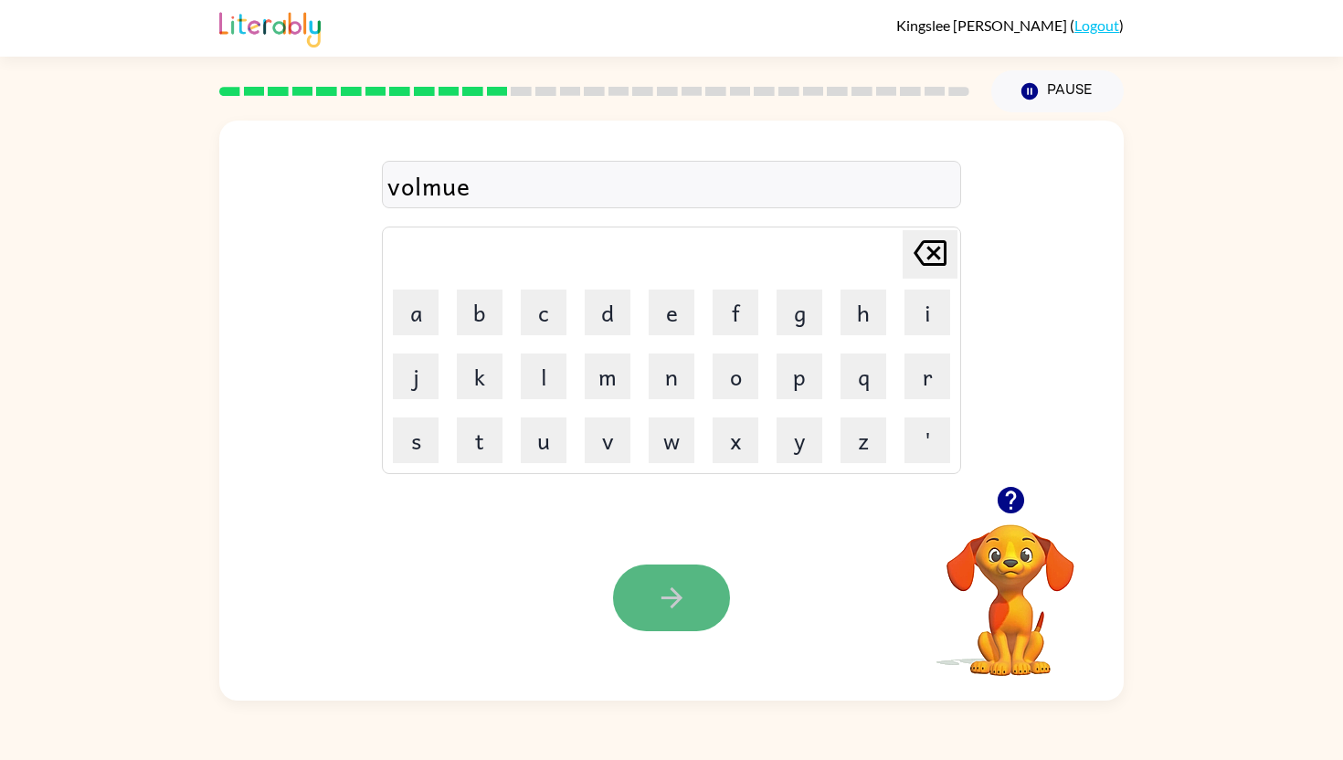
click at [659, 595] on icon "button" at bounding box center [672, 598] width 32 height 32
click at [688, 596] on button "button" at bounding box center [671, 598] width 117 height 67
click at [678, 600] on div at bounding box center [671, 598] width 117 height 67
click at [678, 600] on icon "button" at bounding box center [670, 597] width 21 height 21
click at [675, 610] on icon "button" at bounding box center [672, 598] width 32 height 32
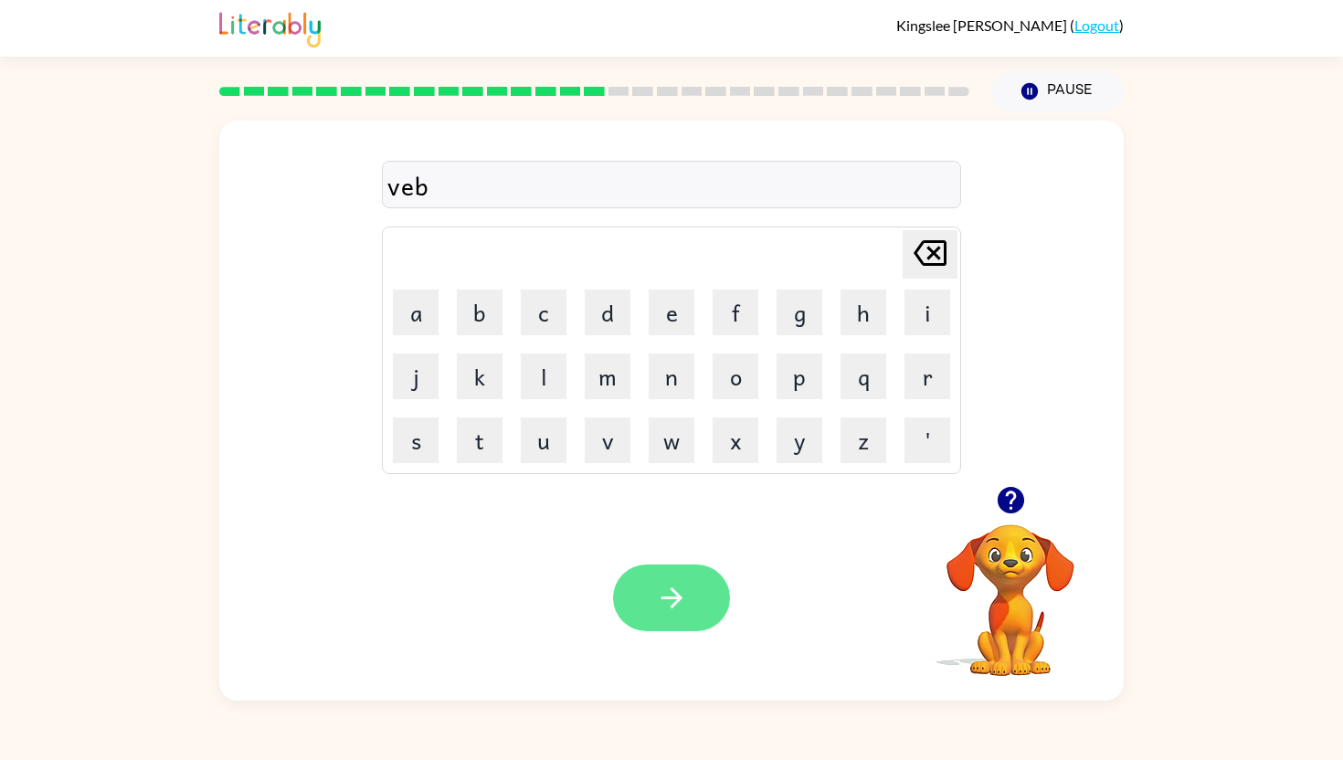
click at [688, 597] on button "button" at bounding box center [671, 598] width 117 height 67
click at [684, 597] on icon "button" at bounding box center [672, 598] width 32 height 32
click at [674, 602] on icon "button" at bounding box center [670, 597] width 21 height 21
click at [676, 584] on icon "button" at bounding box center [672, 598] width 32 height 32
click at [666, 576] on button "button" at bounding box center [671, 598] width 117 height 67
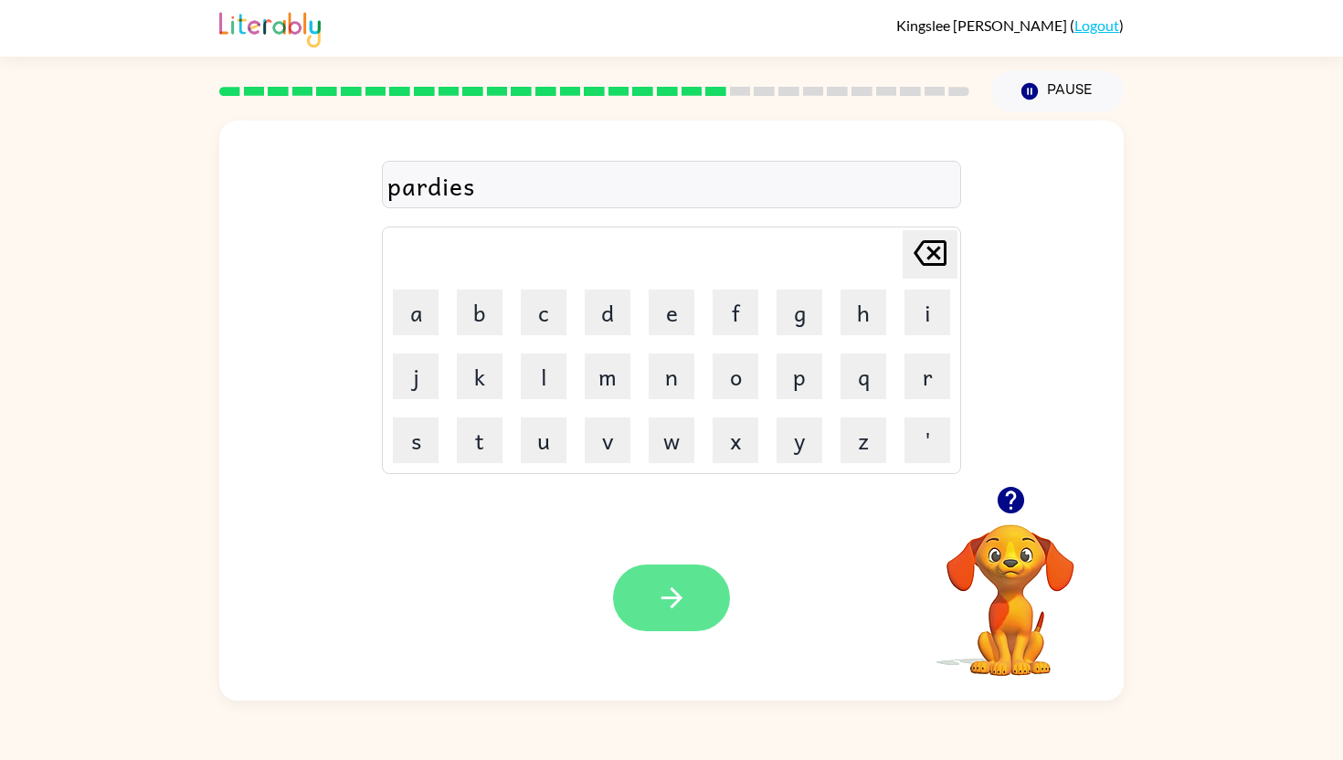
click at [707, 590] on button "button" at bounding box center [671, 598] width 117 height 67
click at [705, 596] on button "button" at bounding box center [671, 598] width 117 height 67
click at [700, 607] on button "button" at bounding box center [671, 598] width 117 height 67
click at [690, 616] on button "button" at bounding box center [671, 598] width 117 height 67
click at [712, 585] on button "button" at bounding box center [671, 598] width 117 height 67
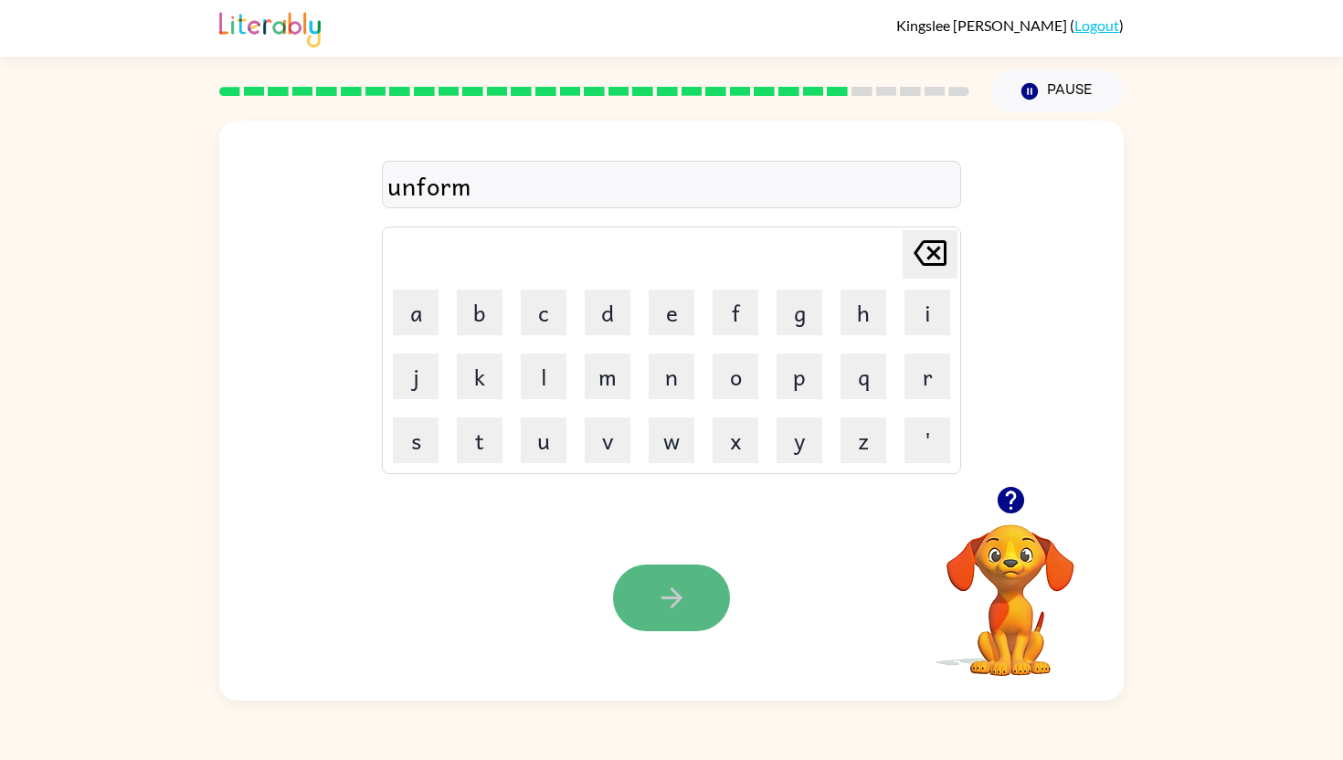
click at [703, 606] on button "button" at bounding box center [671, 598] width 117 height 67
click at [681, 582] on icon "button" at bounding box center [672, 598] width 32 height 32
click at [676, 617] on button "button" at bounding box center [671, 598] width 117 height 67
click at [693, 605] on button "button" at bounding box center [671, 598] width 117 height 67
click at [672, 589] on icon "button" at bounding box center [670, 597] width 21 height 21
